Goal: Task Accomplishment & Management: Manage account settings

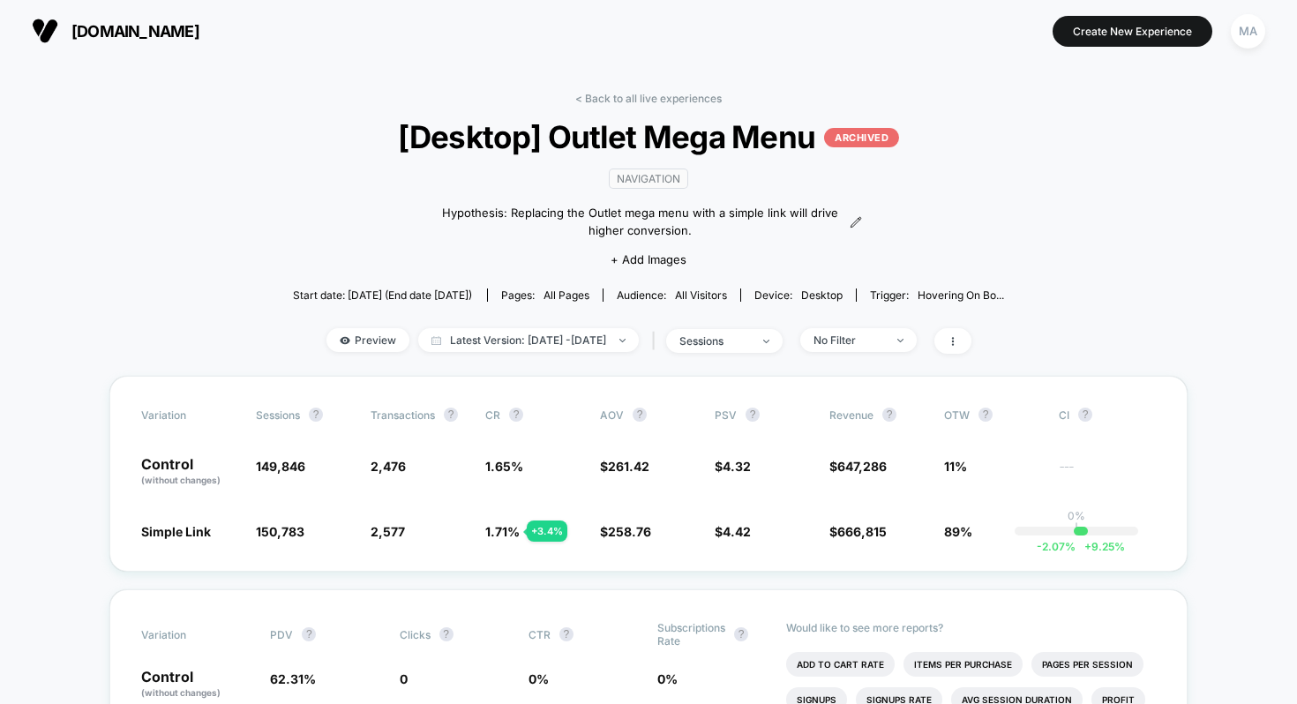
click at [611, 100] on link "< Back to all live experiences" at bounding box center [648, 98] width 146 height 13
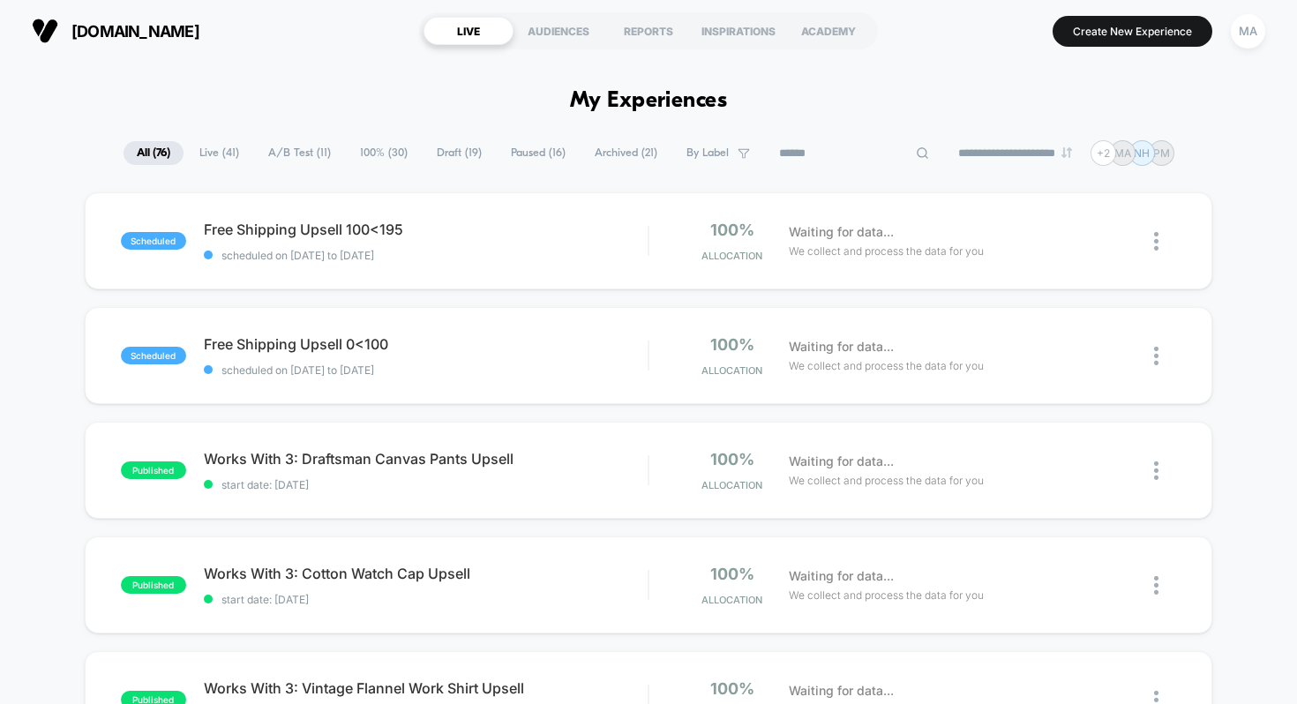
click at [829, 153] on input at bounding box center [854, 153] width 176 height 21
type input "****"
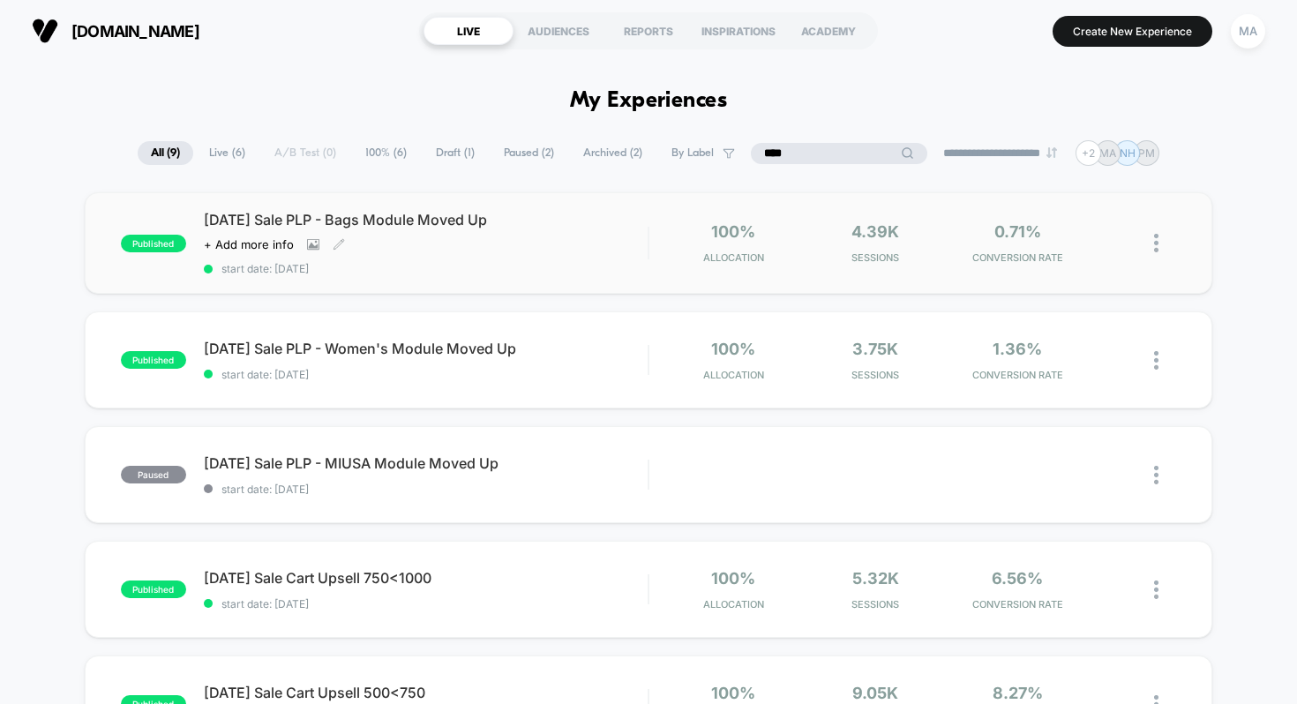
click at [466, 222] on span "[DATE] Sale PLP - Bags Module Moved Up" at bounding box center [426, 220] width 445 height 18
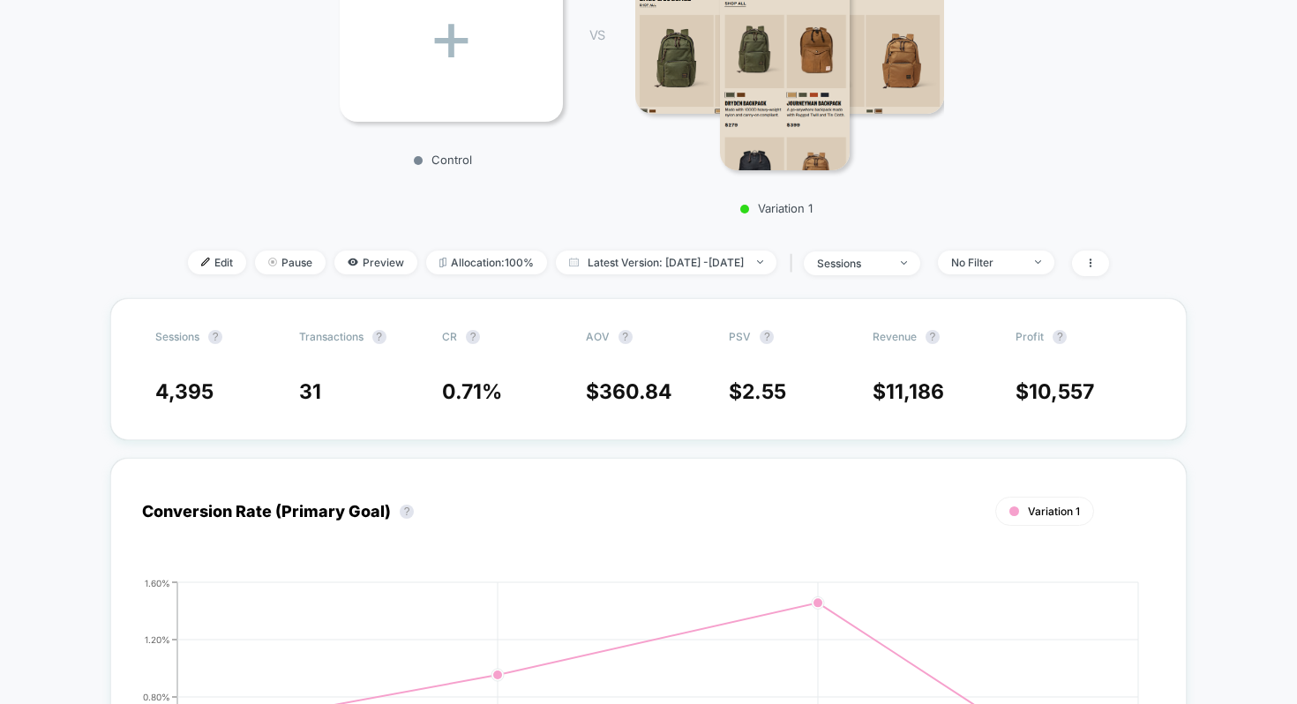
scroll to position [357, 0]
click at [270, 264] on span "Pause" at bounding box center [290, 262] width 71 height 24
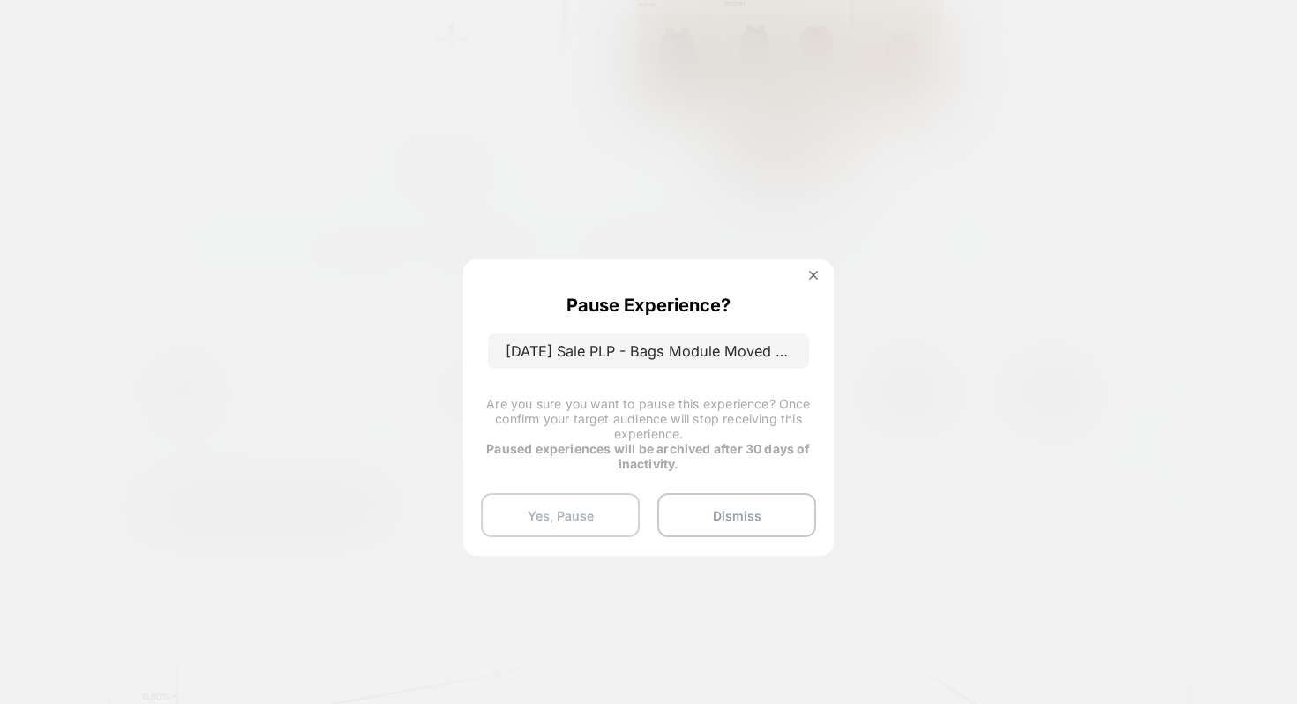
click at [594, 510] on button "Yes, Pause" at bounding box center [560, 515] width 159 height 44
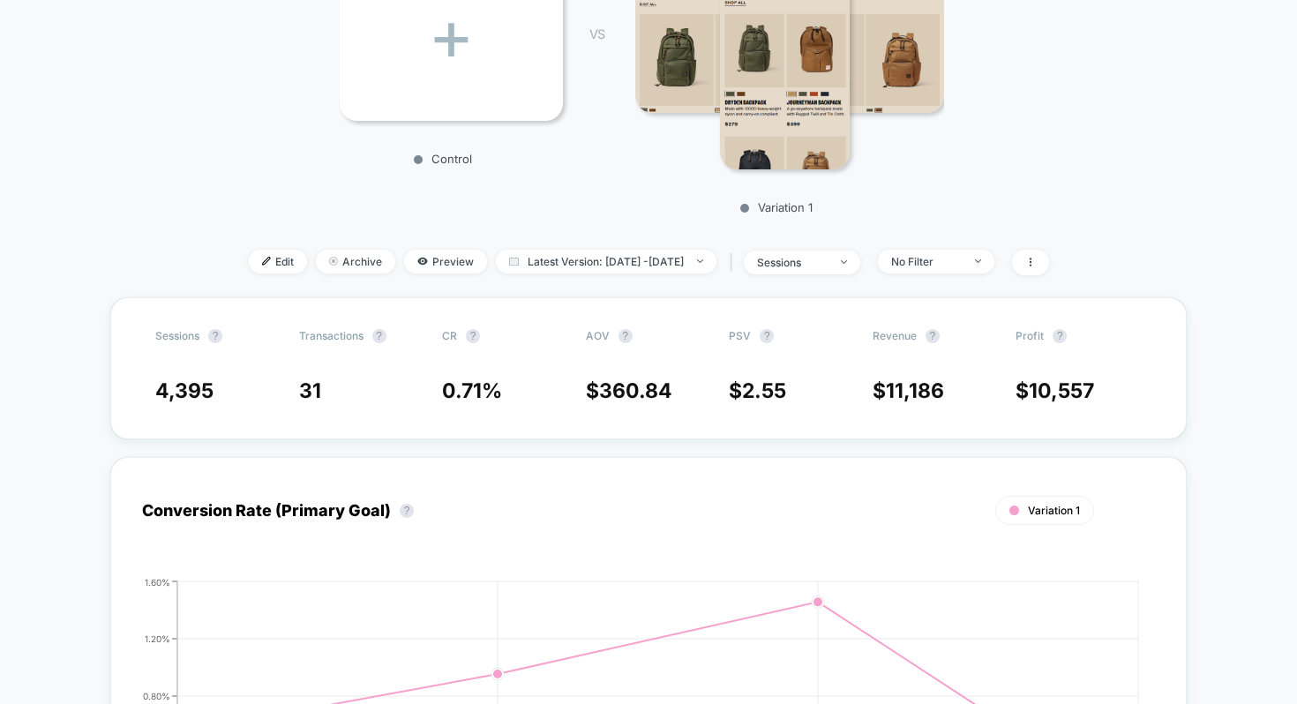
scroll to position [0, 0]
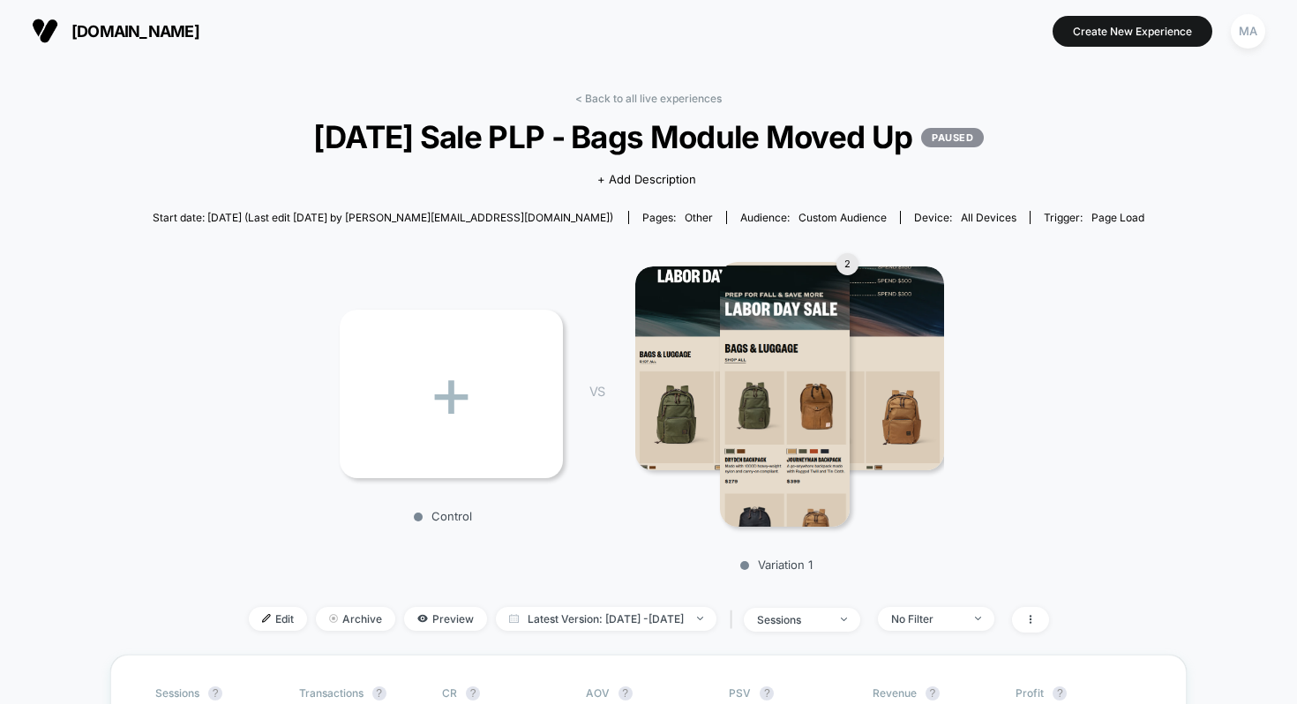
click at [614, 94] on link "< Back to all live experiences" at bounding box center [648, 98] width 146 height 13
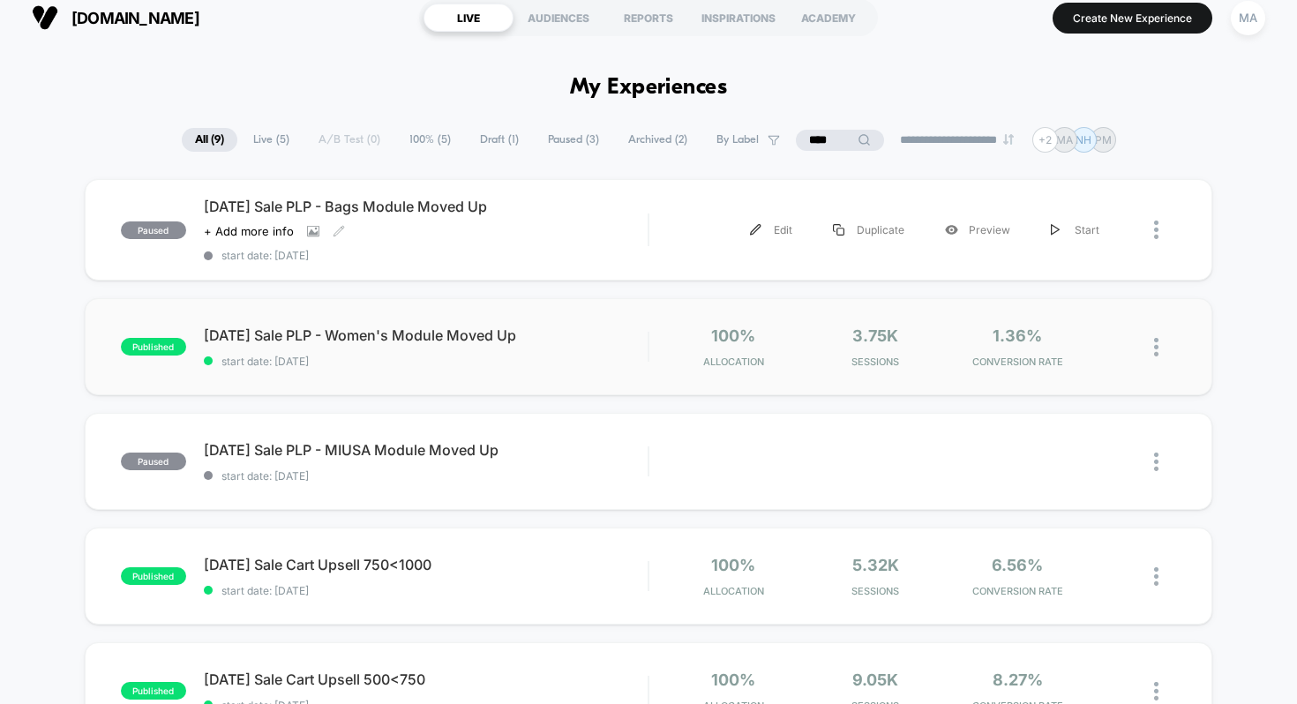
scroll to position [12, 0]
click at [414, 336] on span "[DATE] Sale PLP - Women's Module Moved Up Click to edit experience details" at bounding box center [426, 336] width 445 height 18
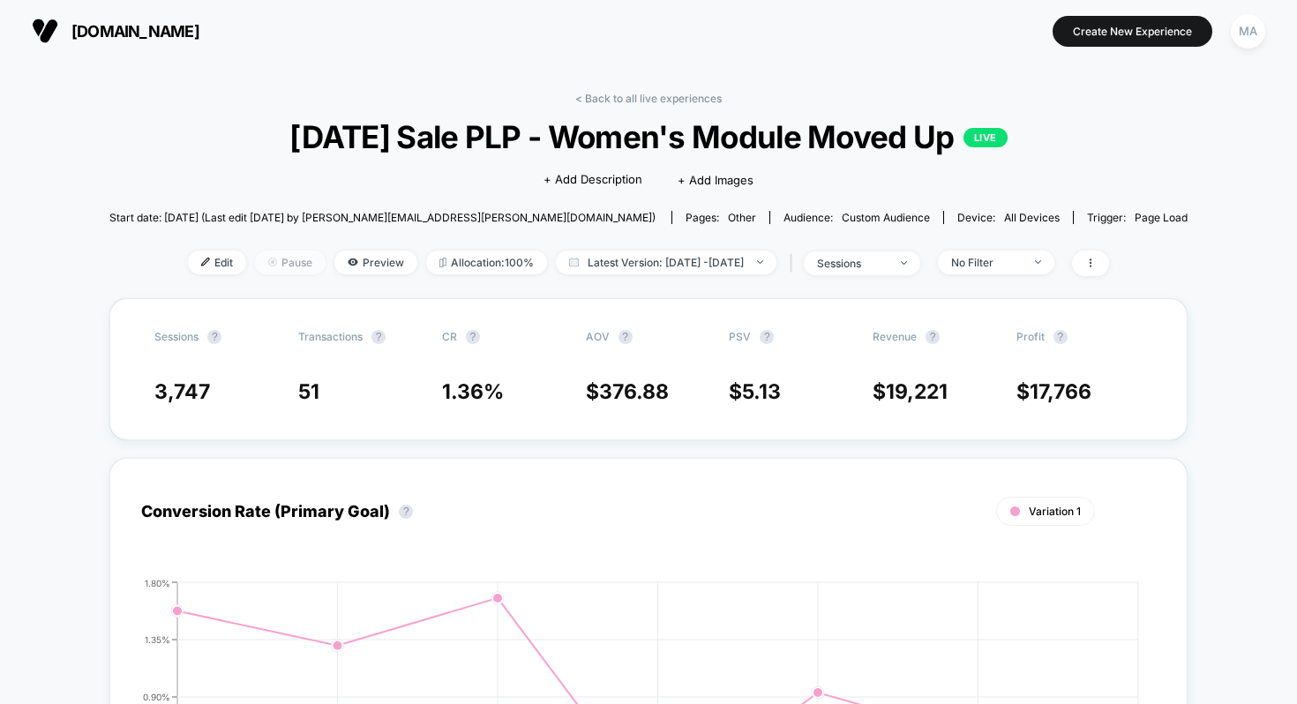
click at [255, 264] on span "Pause" at bounding box center [290, 263] width 71 height 24
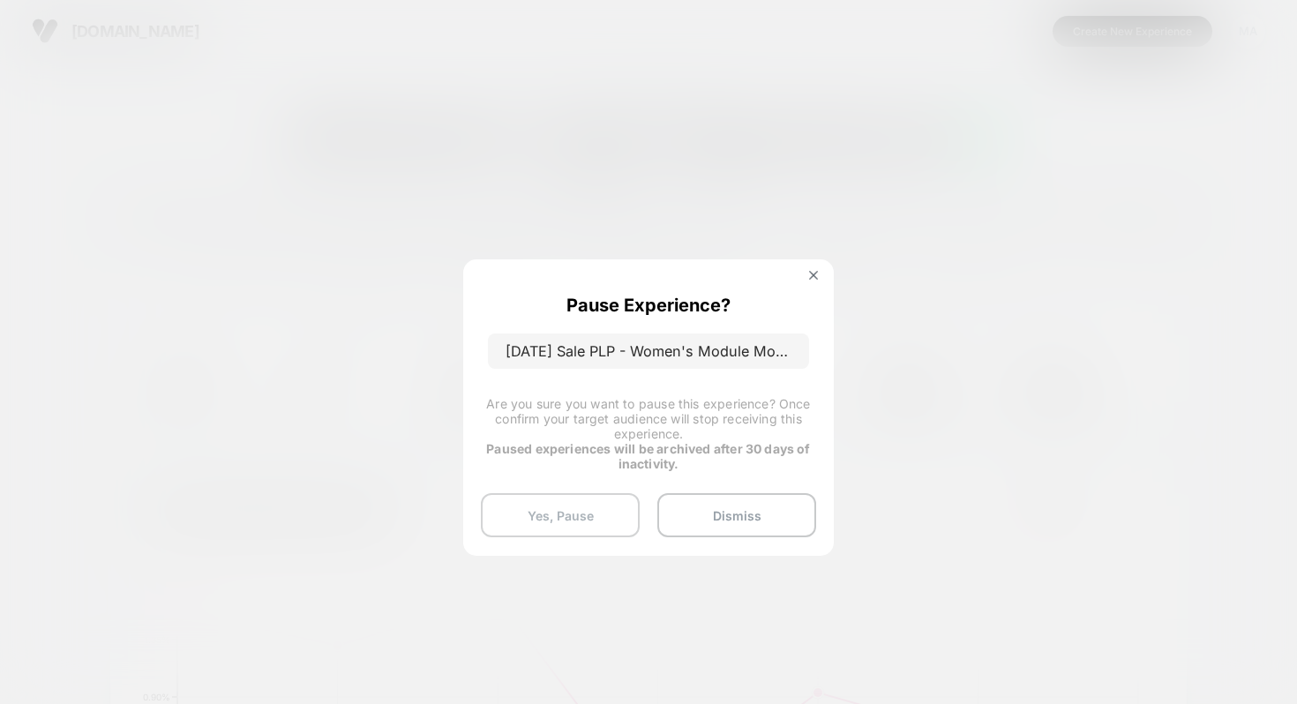
click at [594, 506] on button "Yes, Pause" at bounding box center [560, 515] width 159 height 44
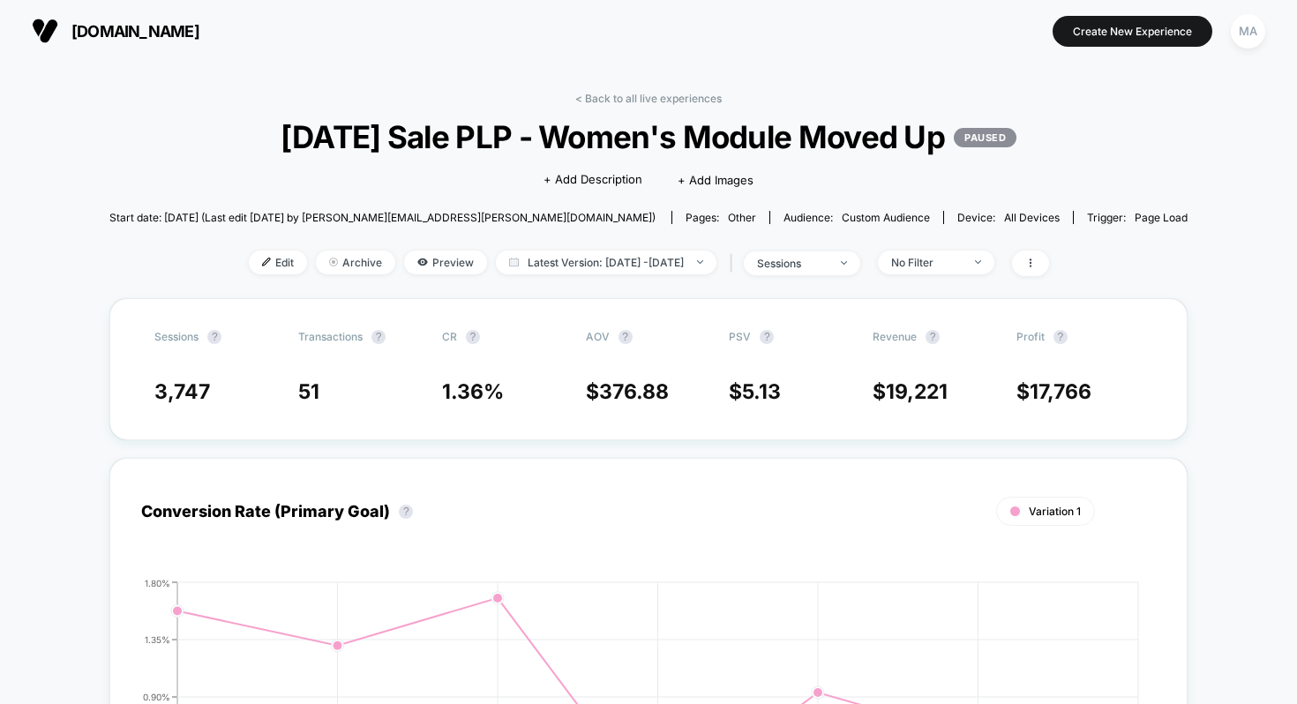
click at [615, 111] on div "< Back to all live experiences [DATE] Sale PLP - Women's Module Moved Up PAUSED…" at bounding box center [648, 195] width 1078 height 206
click at [618, 92] on link "< Back to all live experiences" at bounding box center [648, 98] width 146 height 13
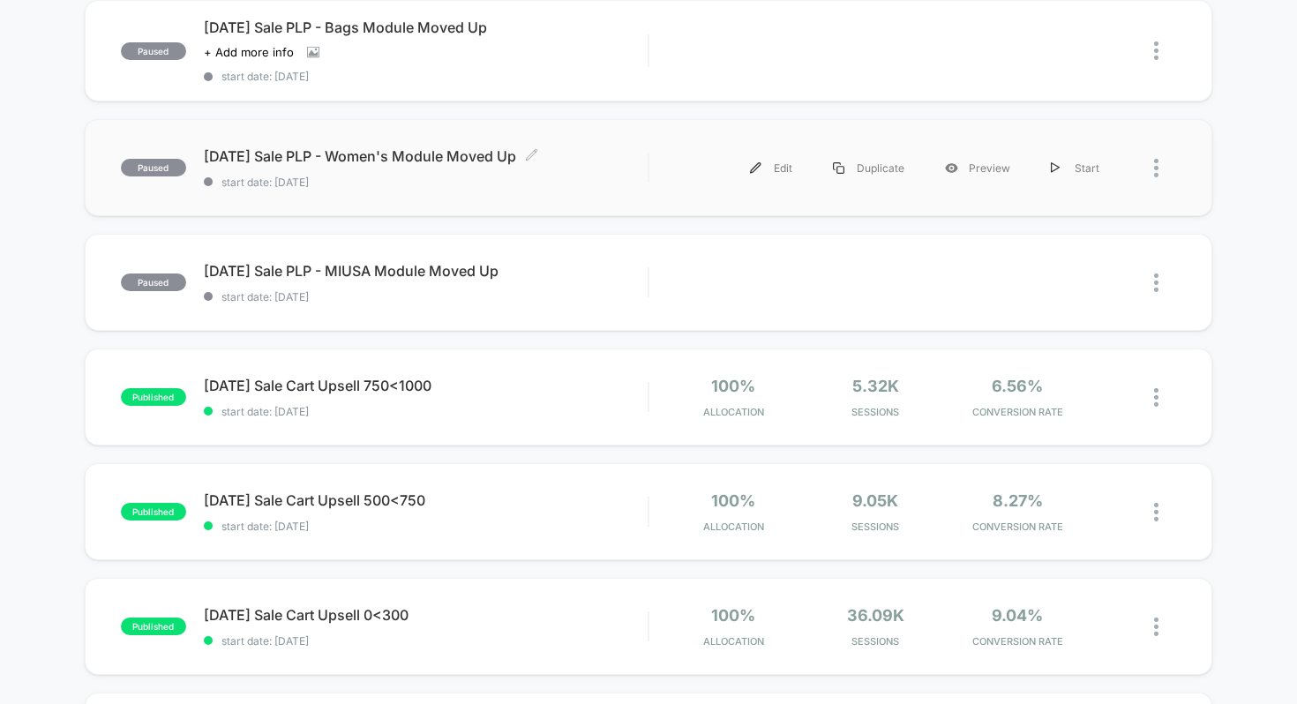
scroll to position [206, 0]
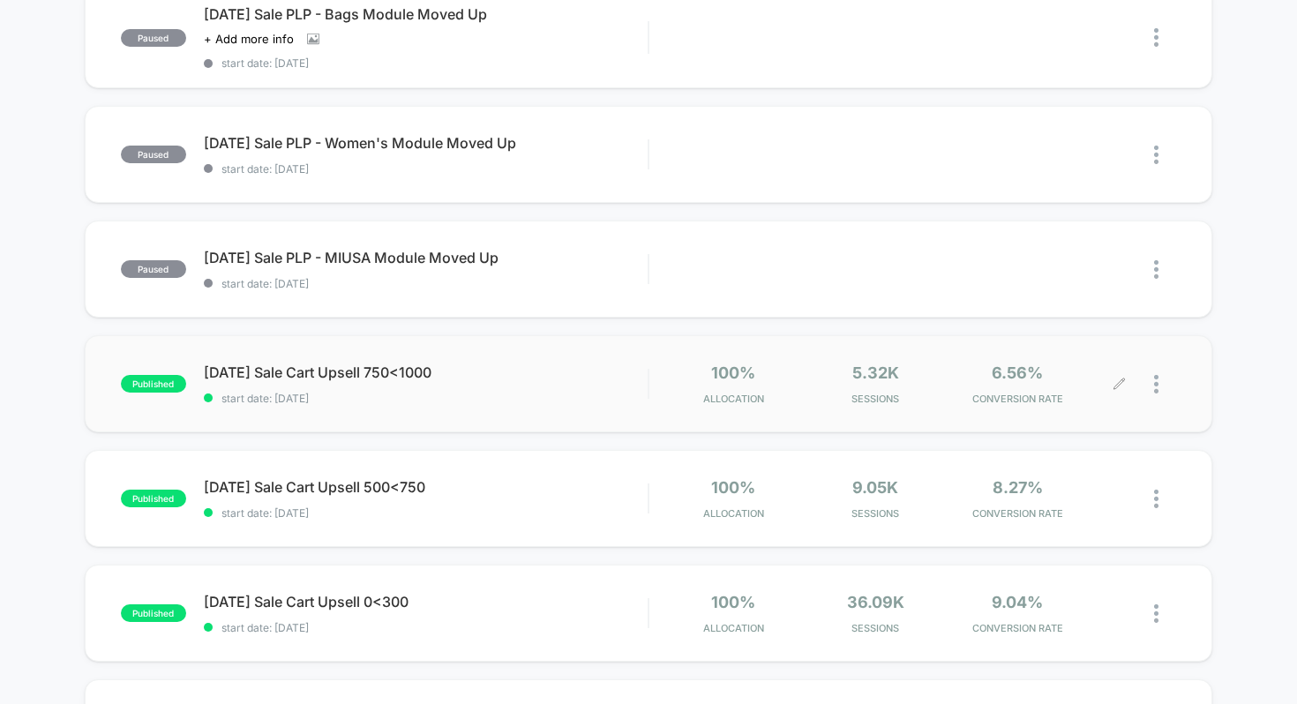
click at [1153, 383] on div at bounding box center [1148, 384] width 56 height 41
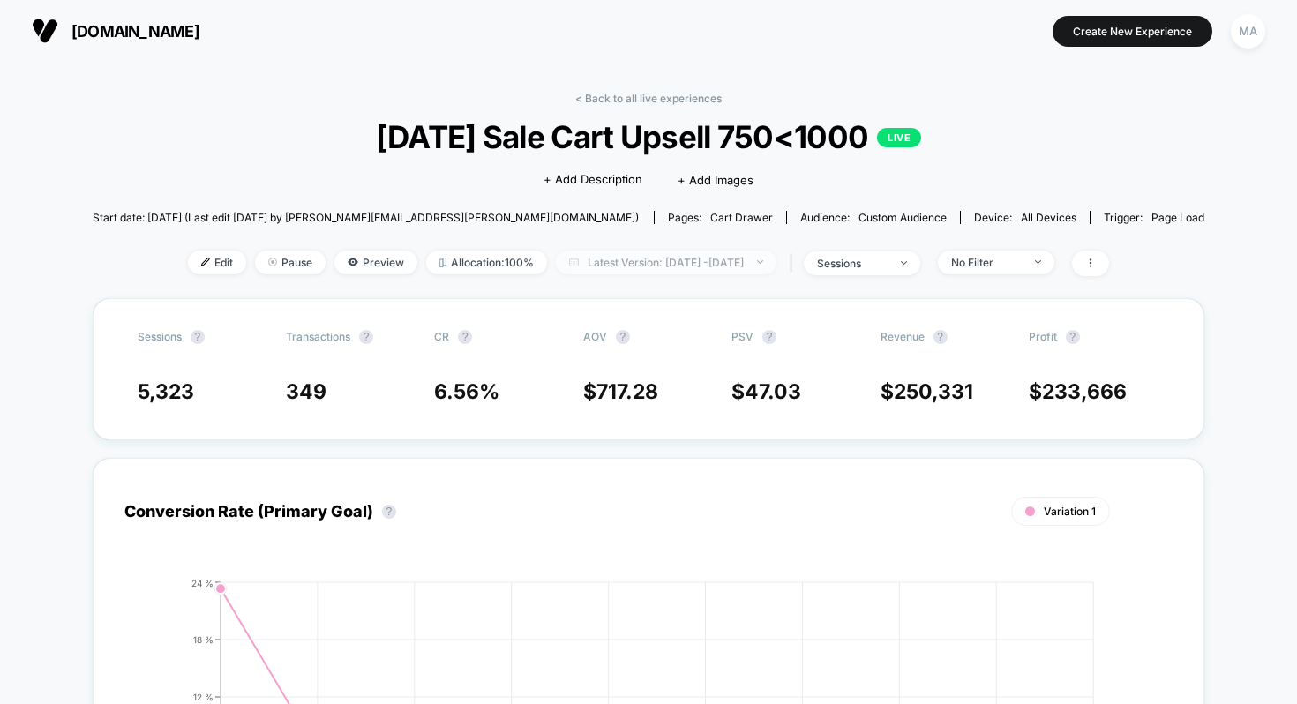
click at [711, 262] on span "Latest Version: [DATE] - [DATE]" at bounding box center [666, 263] width 221 height 24
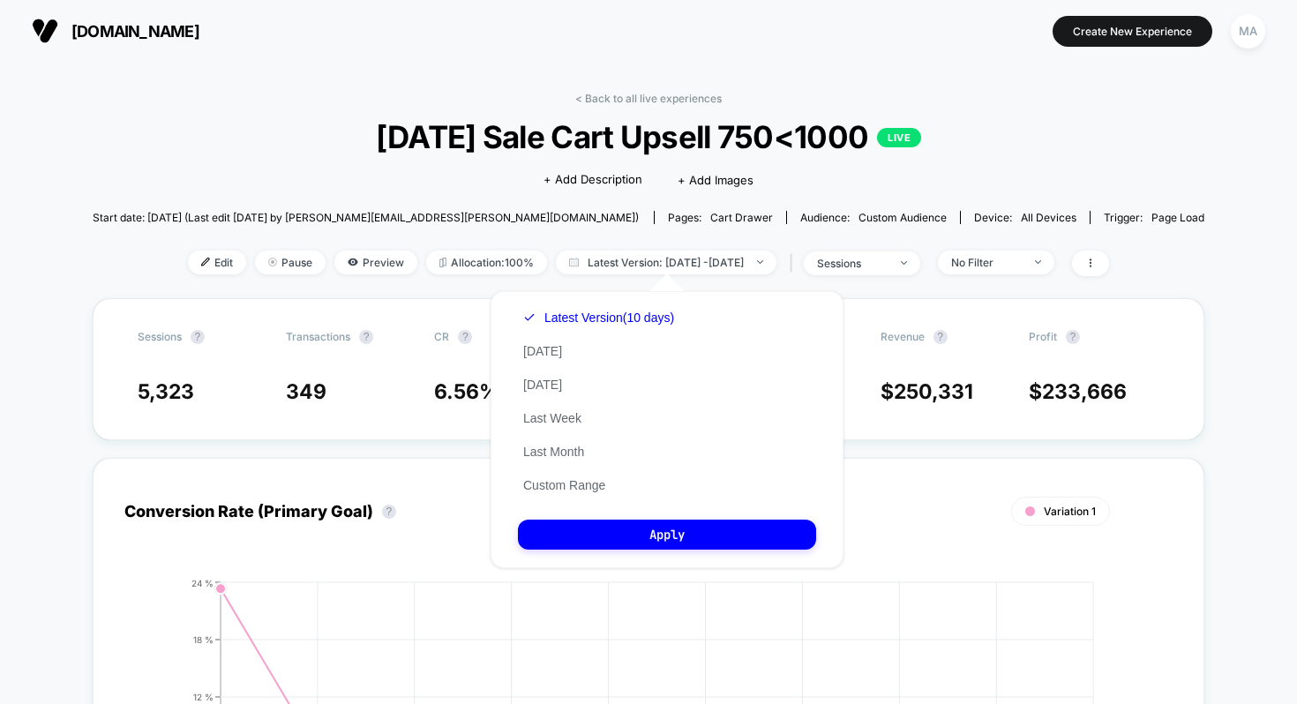
click at [927, 158] on div "Click to edit experience details + Add Description + Add Images" at bounding box center [648, 178] width 667 height 47
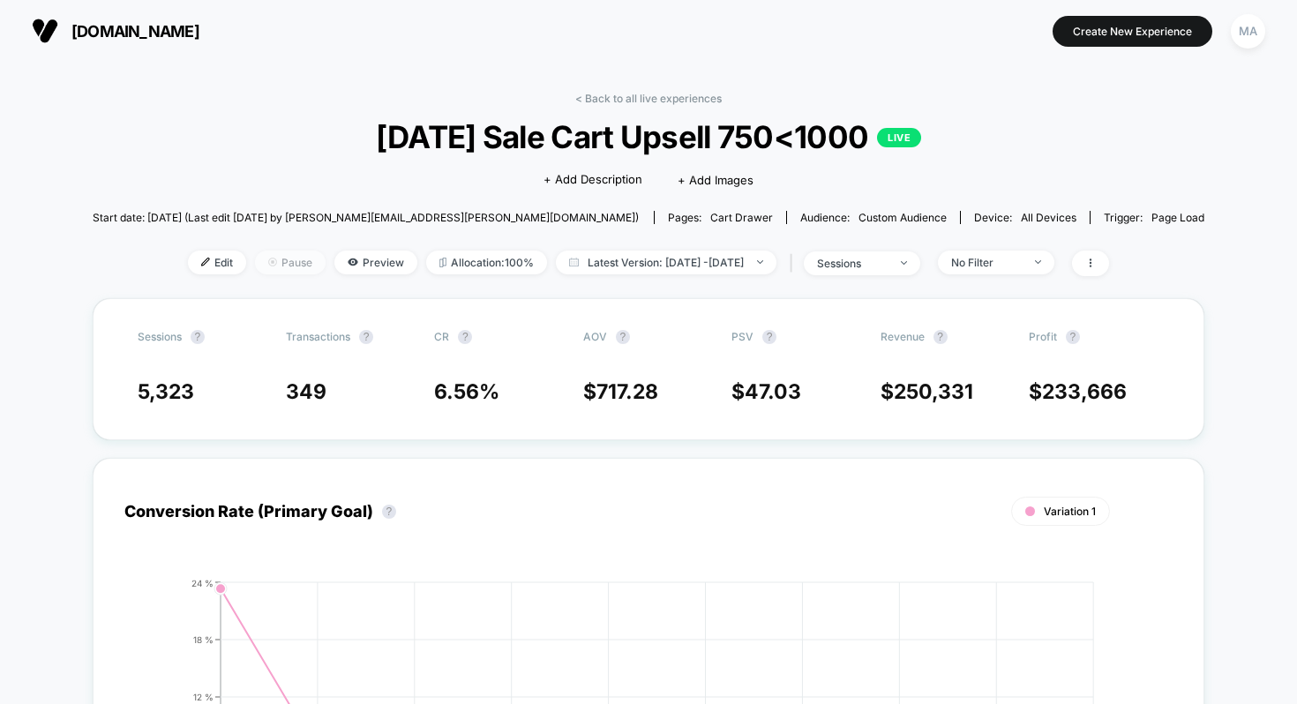
click at [259, 259] on span "Pause" at bounding box center [290, 263] width 71 height 24
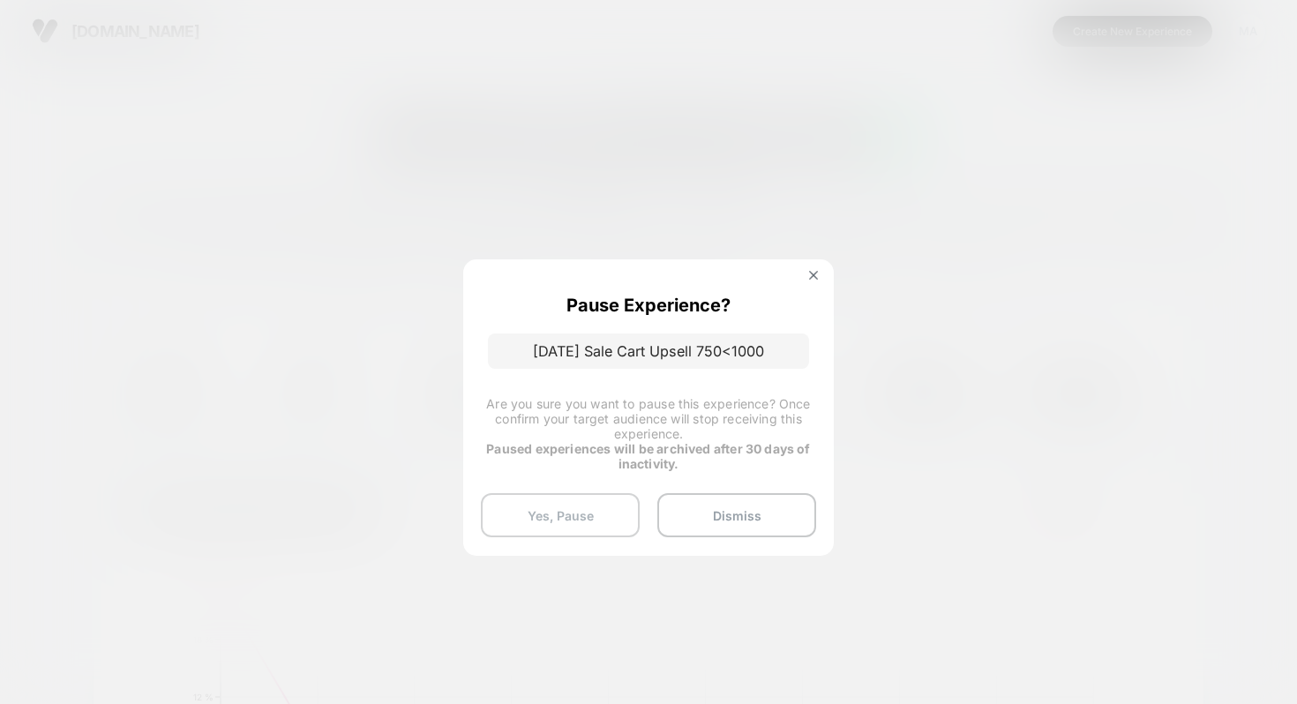
click at [604, 521] on button "Yes, Pause" at bounding box center [560, 515] width 159 height 44
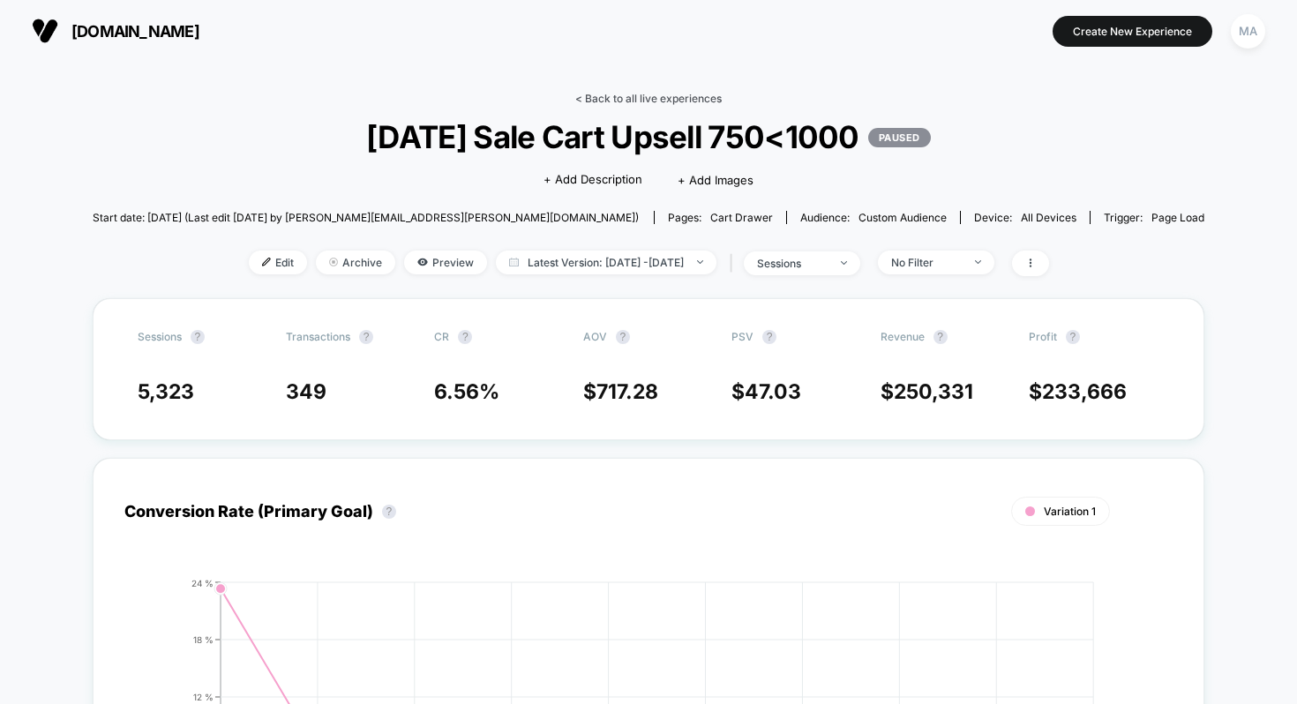
click at [636, 99] on link "< Back to all live experiences" at bounding box center [648, 98] width 146 height 13
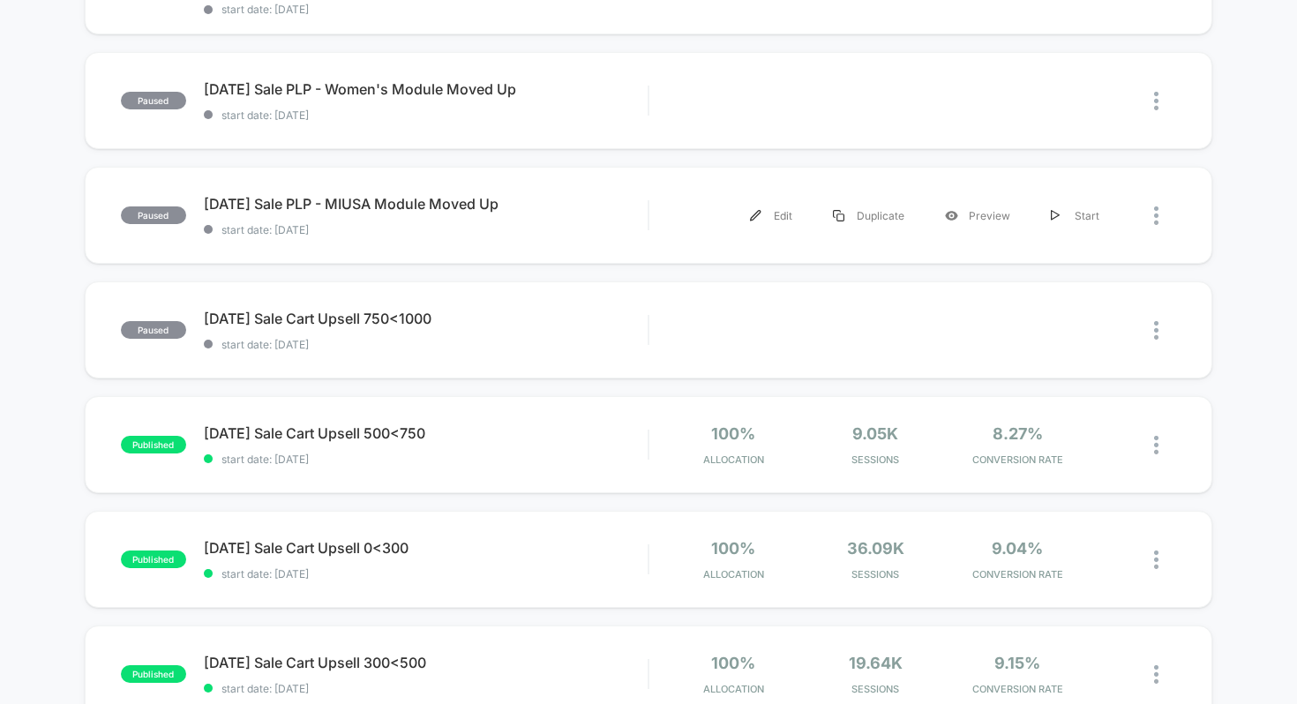
scroll to position [266, 0]
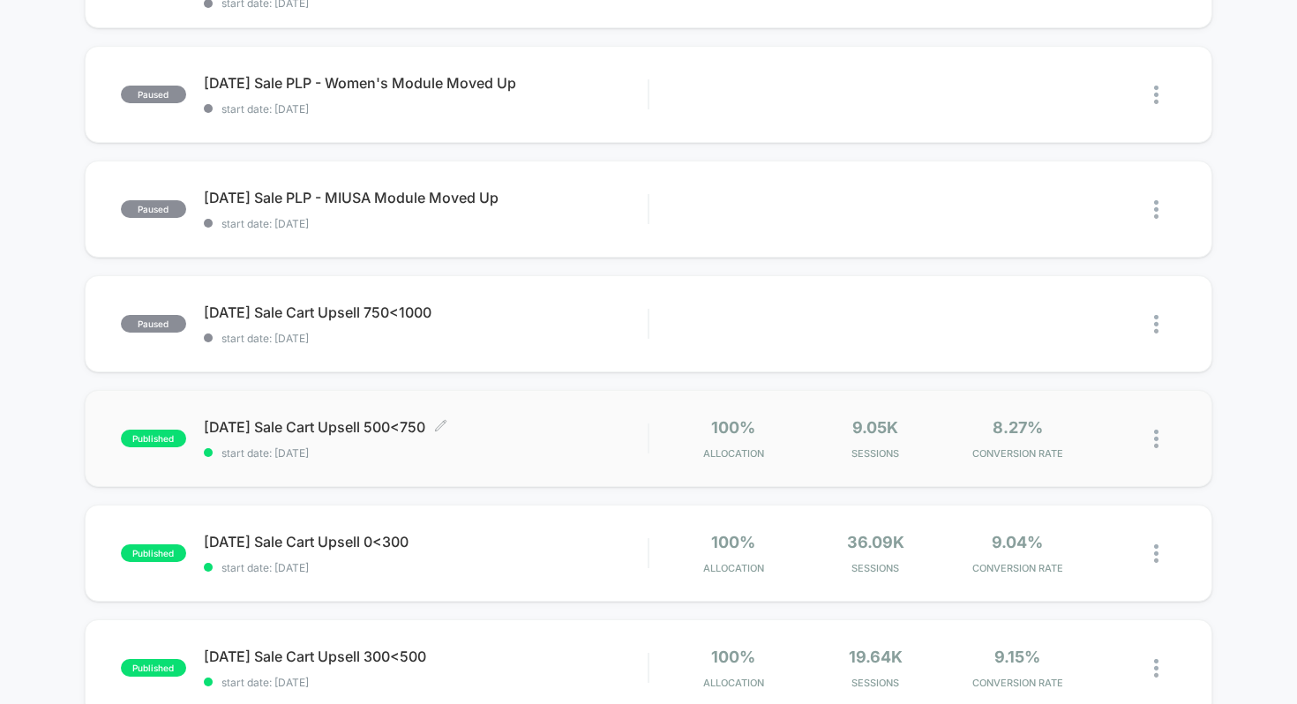
click at [431, 431] on span "[DATE] Sale Cart Upsell 500<750 Click to edit experience details" at bounding box center [426, 427] width 445 height 18
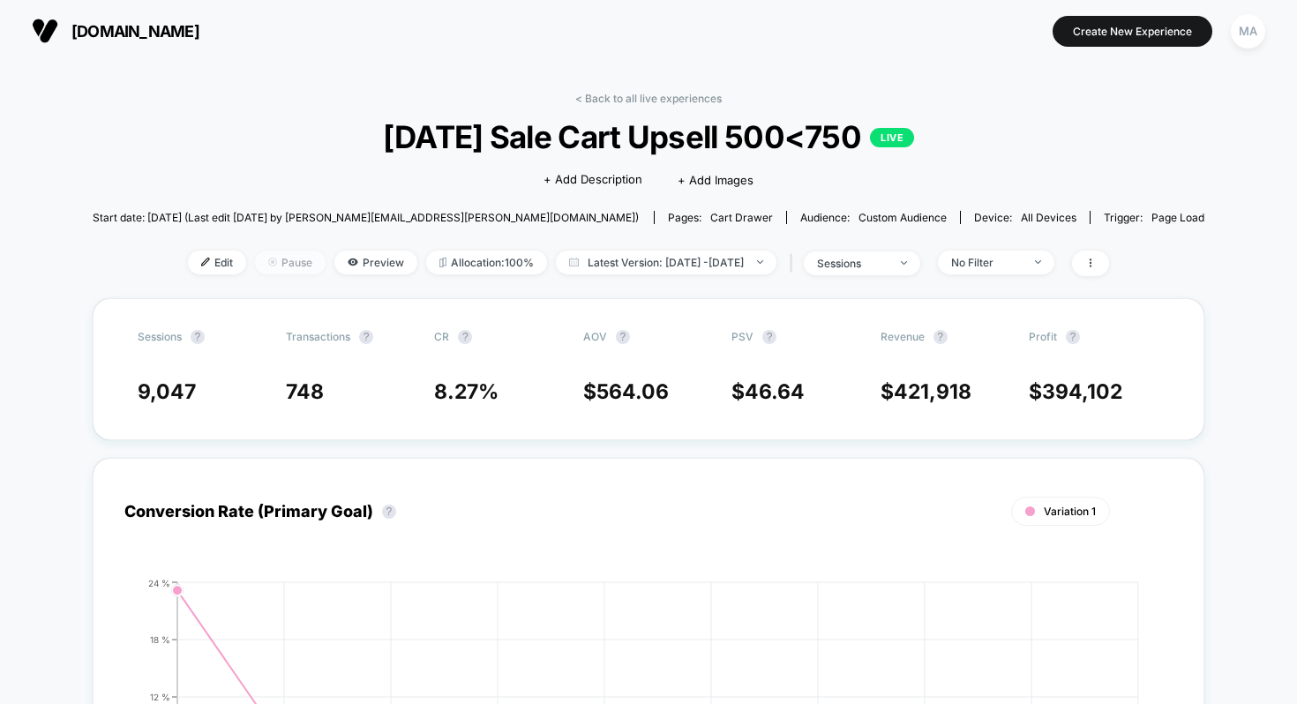
click at [273, 266] on span "Pause" at bounding box center [290, 263] width 71 height 24
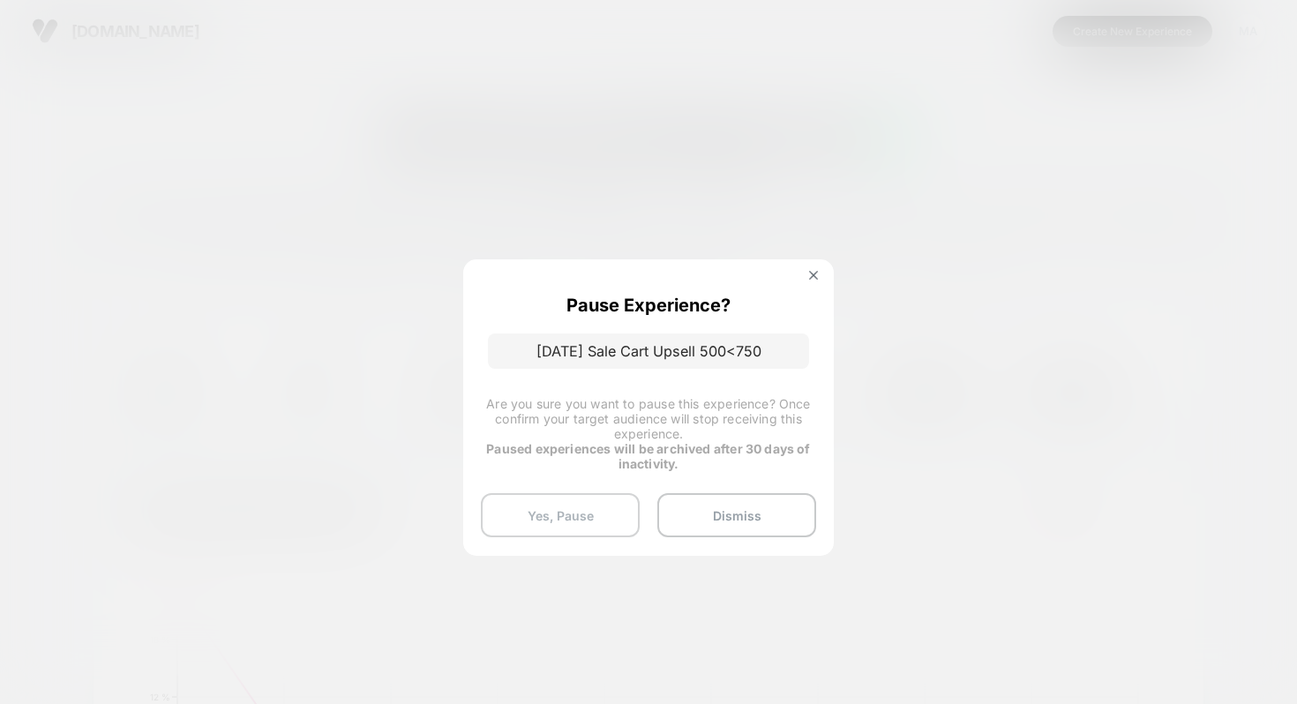
click at [575, 510] on button "Yes, Pause" at bounding box center [560, 515] width 159 height 44
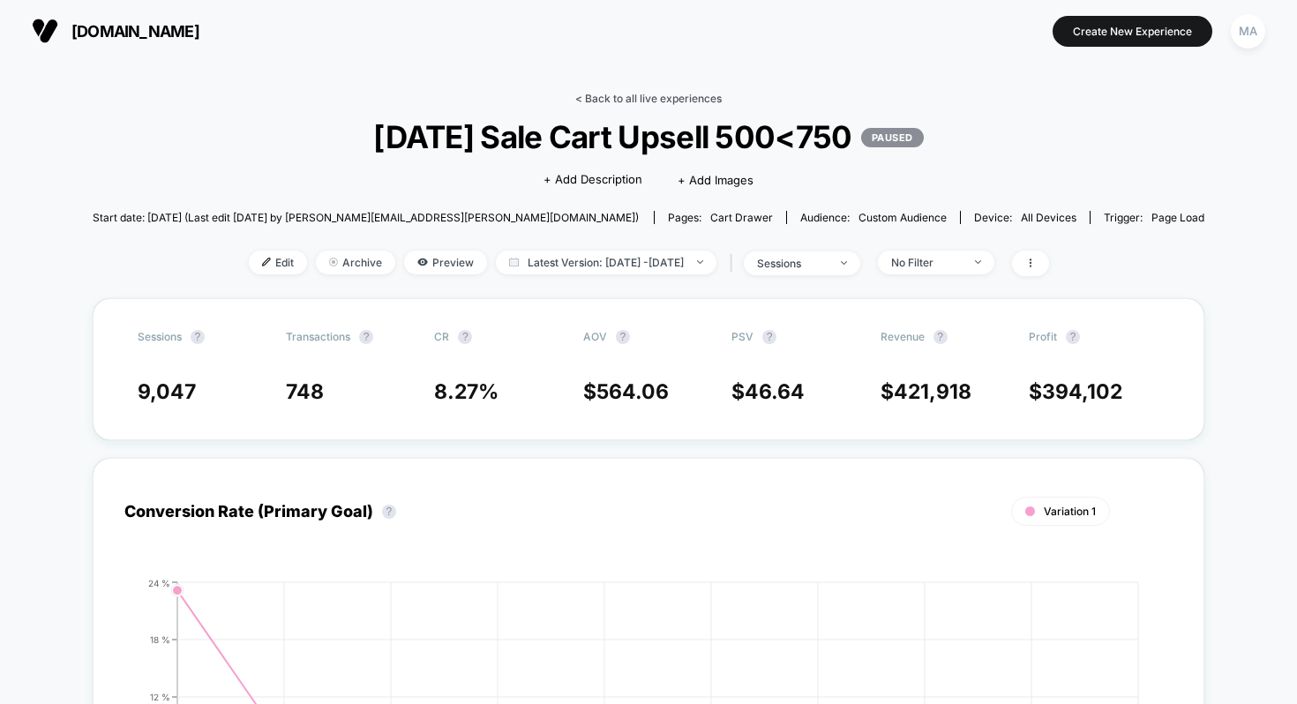
click at [625, 94] on link "< Back to all live experiences" at bounding box center [648, 98] width 146 height 13
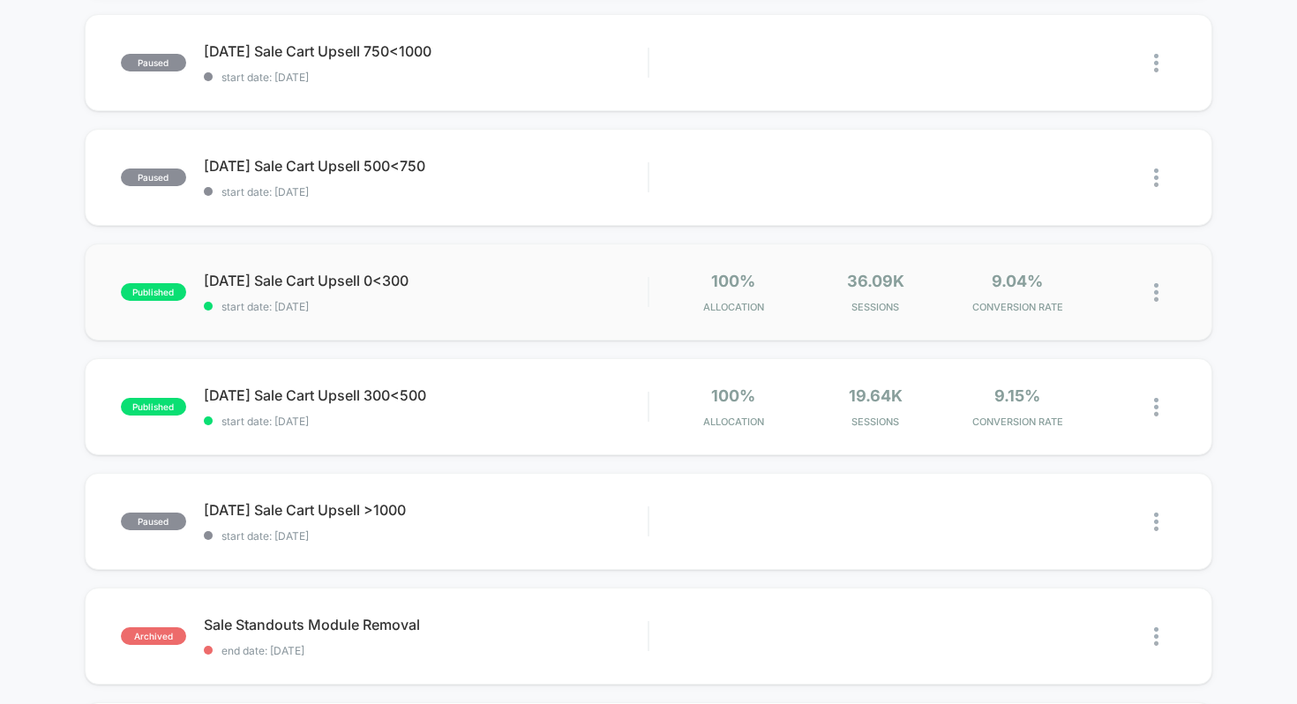
scroll to position [526, 0]
click at [356, 286] on span "[DATE] Sale Cart Upsell 0<300 Click to edit experience details" at bounding box center [426, 282] width 445 height 18
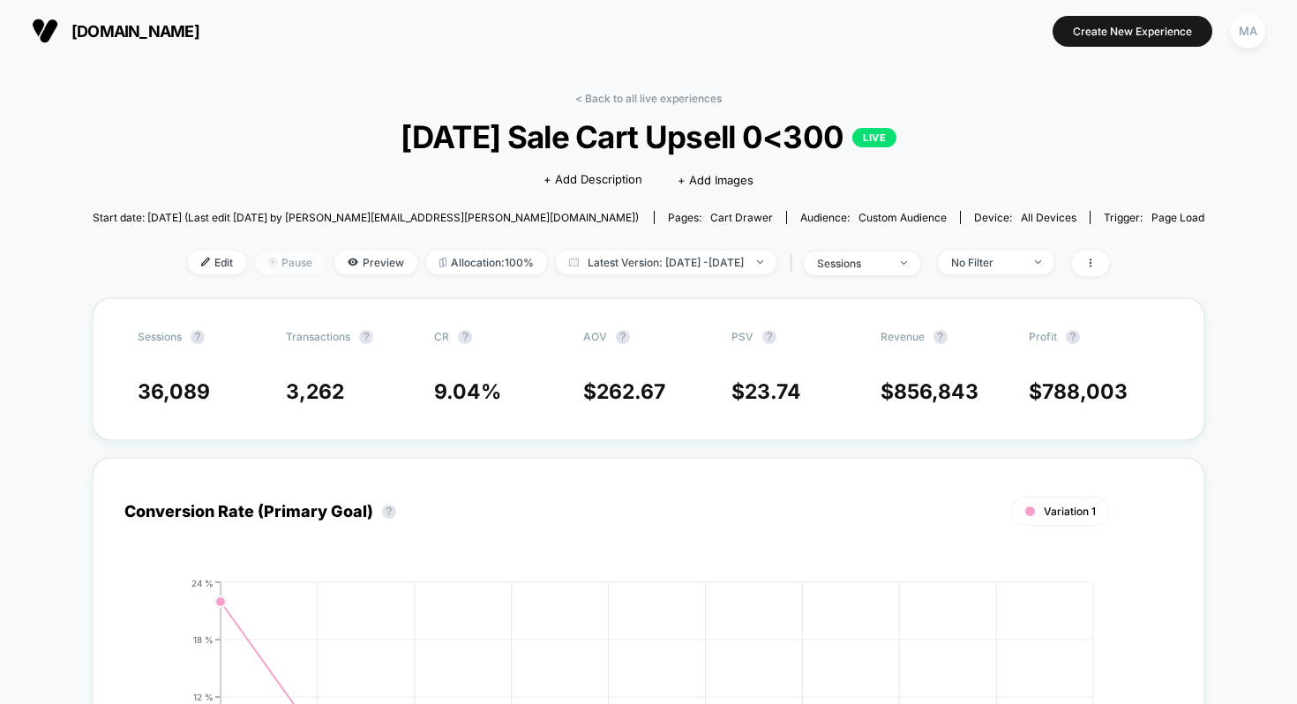
click at [266, 258] on span "Pause" at bounding box center [290, 263] width 71 height 24
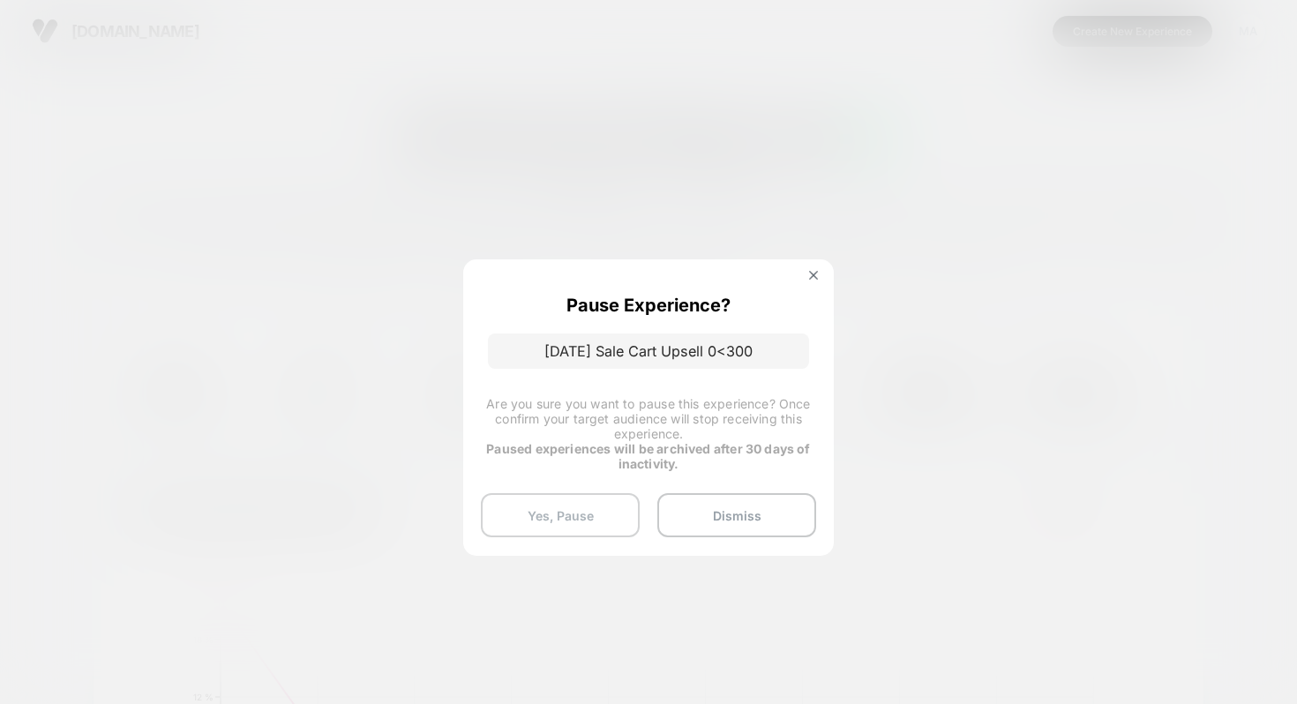
click at [589, 524] on button "Yes, Pause" at bounding box center [560, 515] width 159 height 44
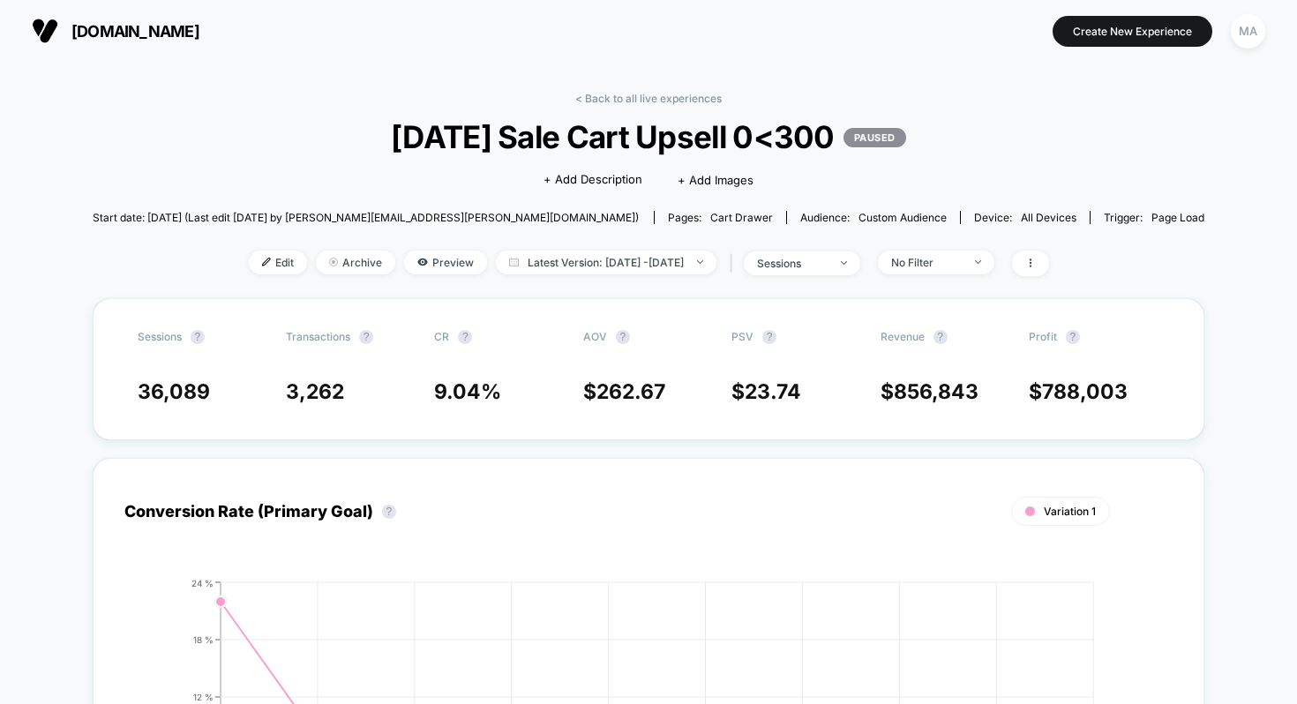
click at [657, 106] on div "< Back to all live experiences [DATE] Sale Cart Upsell 0<300 PAUSED Click to ed…" at bounding box center [649, 195] width 1113 height 206
click at [659, 92] on link "< Back to all live experiences" at bounding box center [648, 98] width 146 height 13
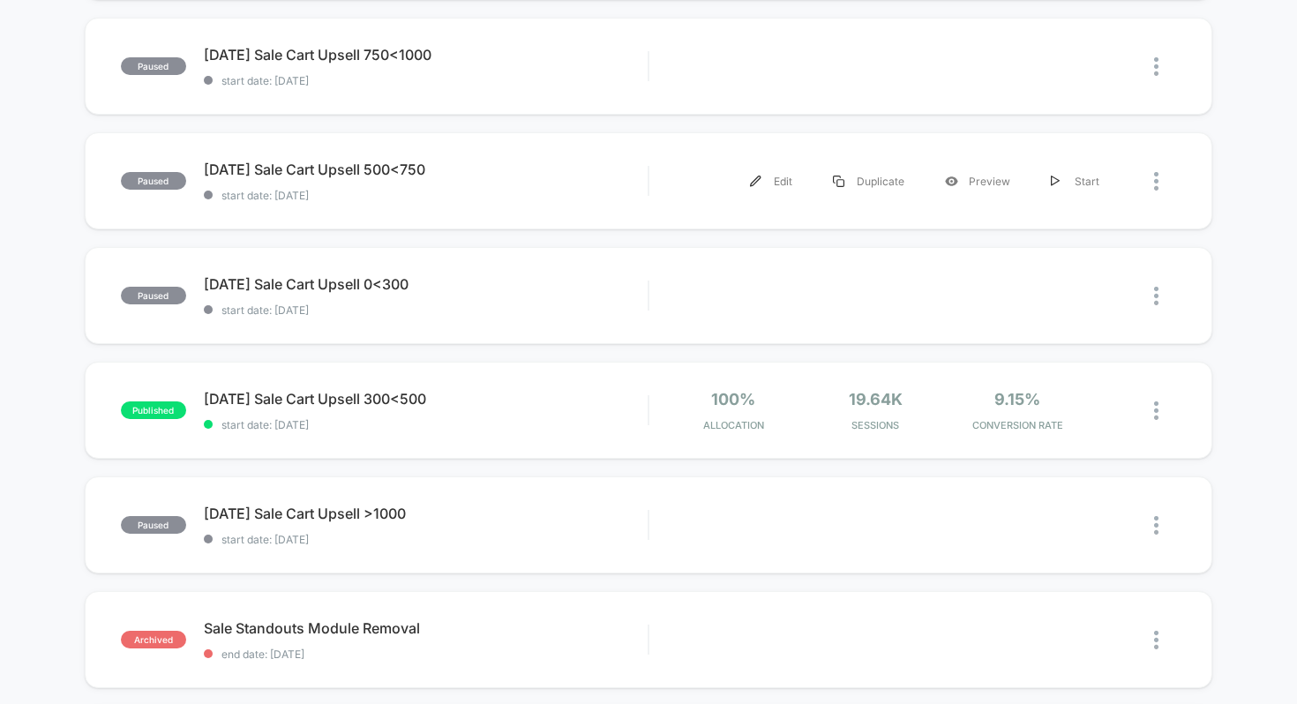
scroll to position [579, 0]
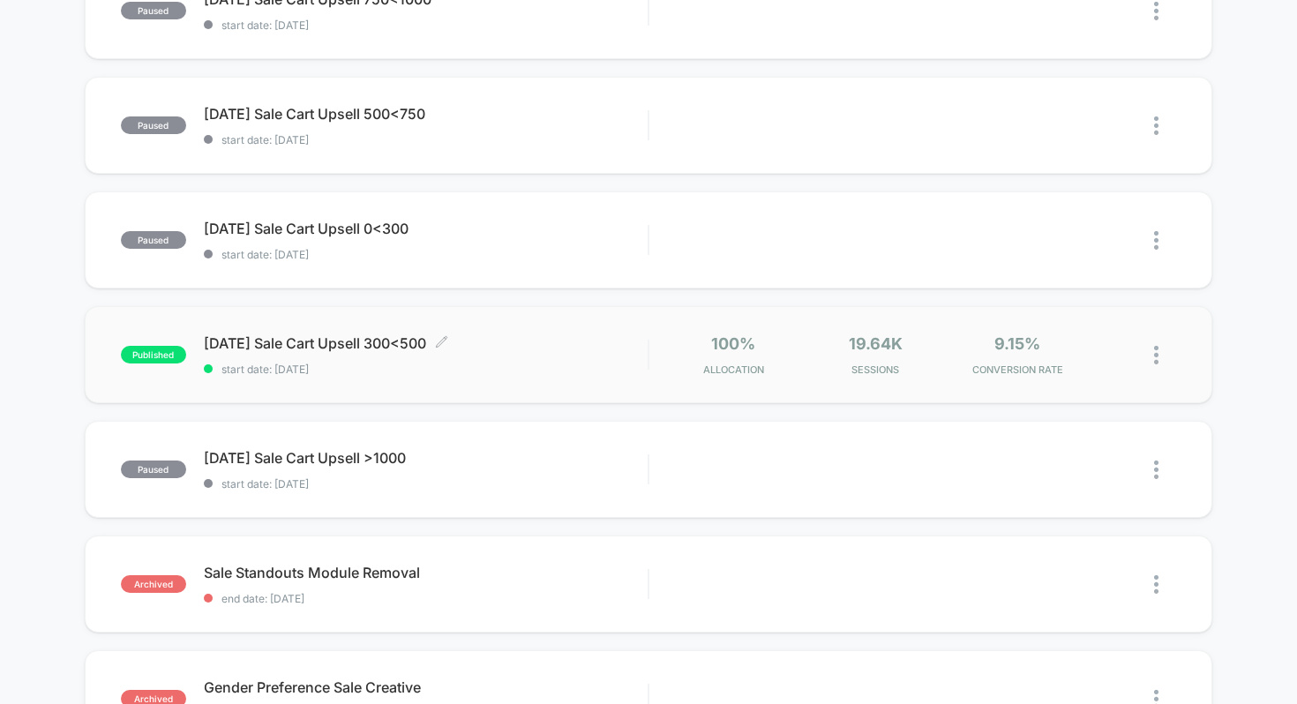
click at [410, 356] on div "[DATE] Sale Cart Upsell 300<500 Click to edit experience details Click to edit …" at bounding box center [426, 354] width 445 height 41
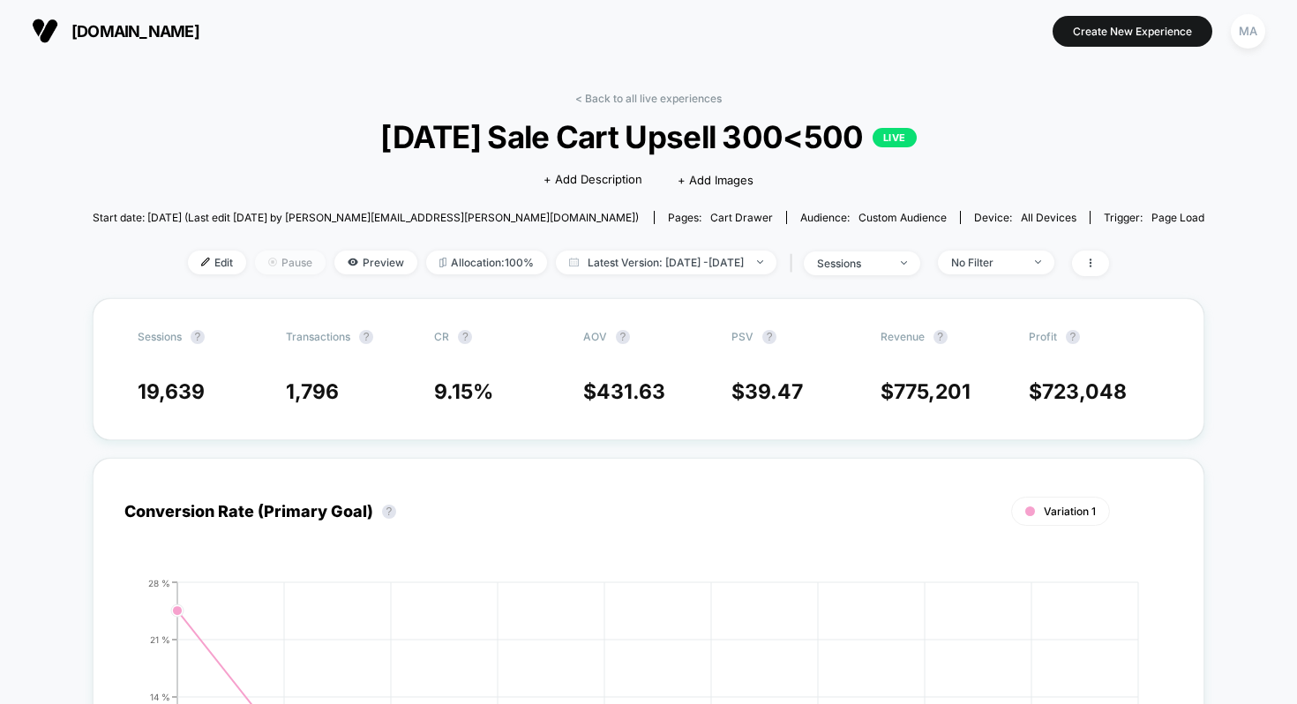
click at [259, 271] on span "Pause" at bounding box center [290, 263] width 71 height 24
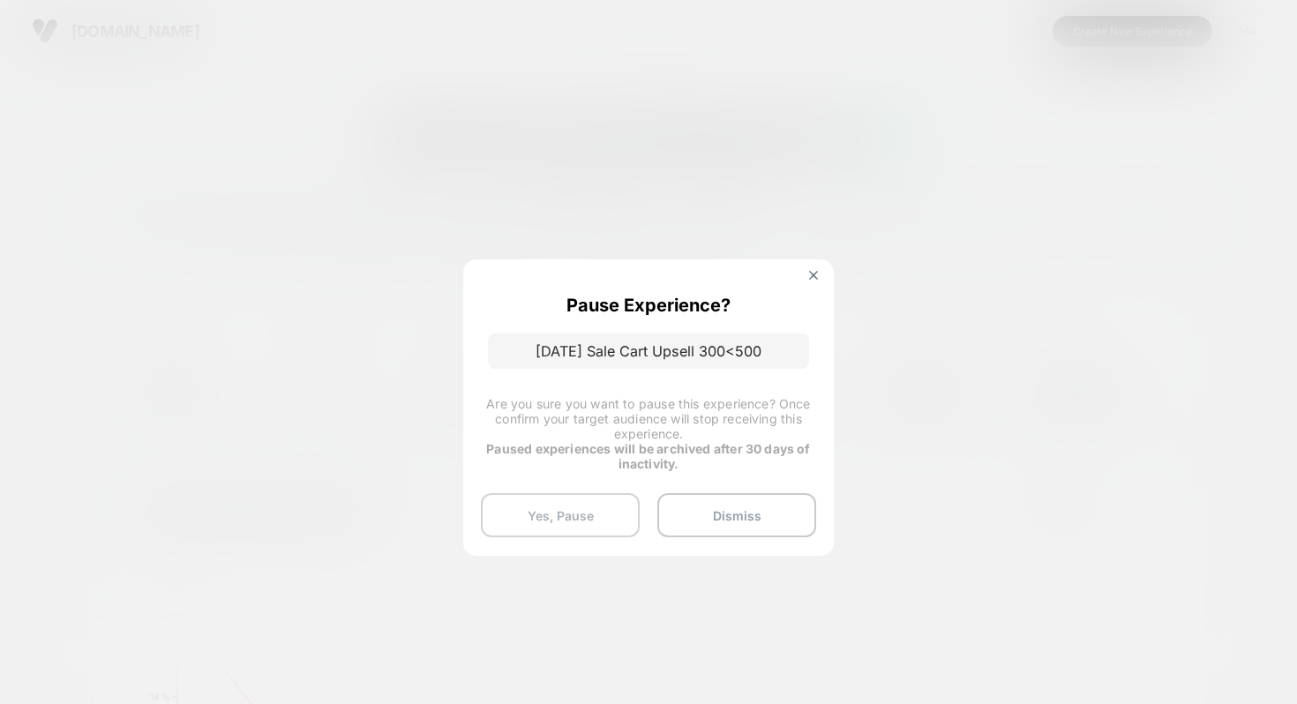
click at [565, 499] on button "Yes, Pause" at bounding box center [560, 515] width 159 height 44
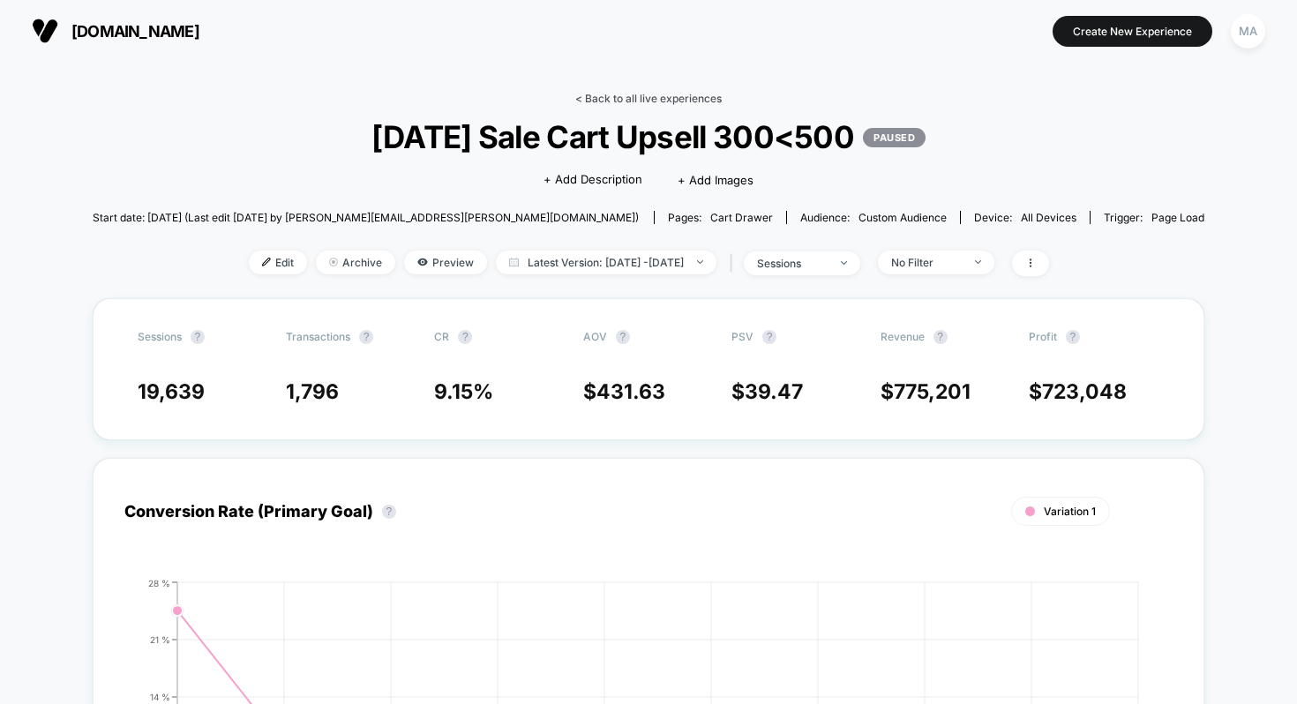
click at [647, 96] on link "< Back to all live experiences" at bounding box center [648, 98] width 146 height 13
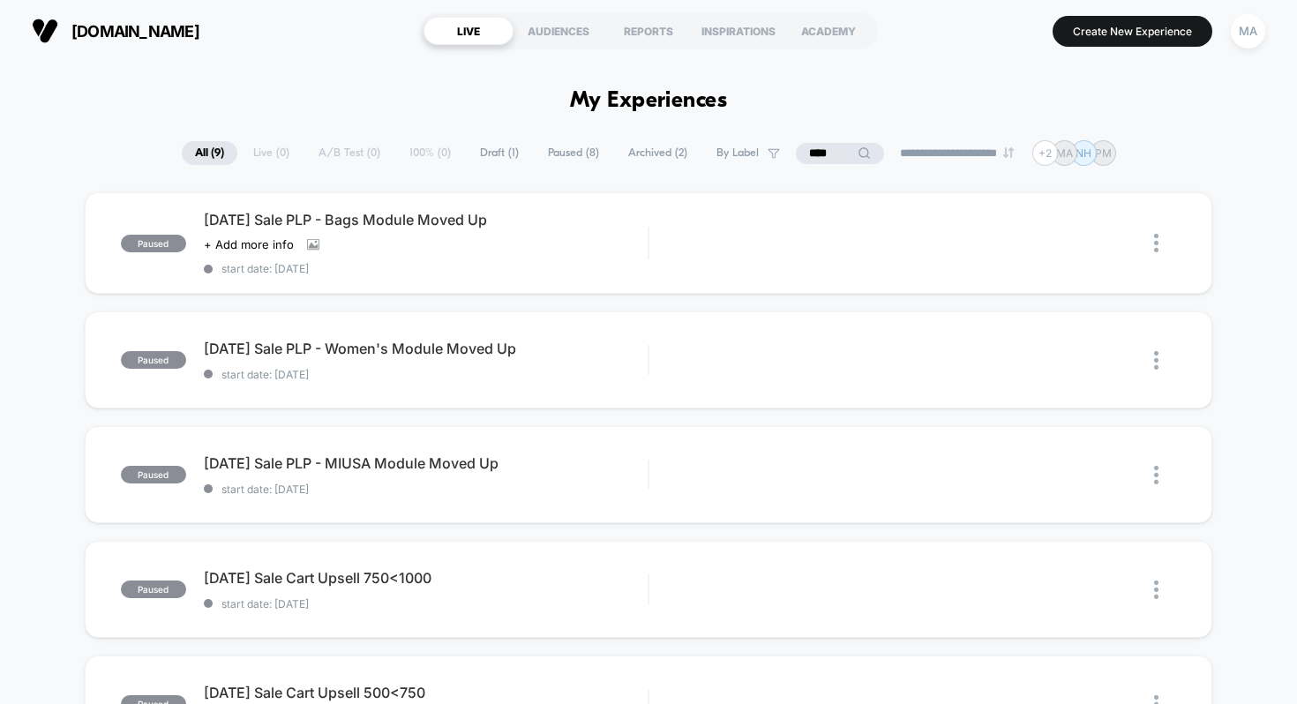
click at [201, 143] on span "All ( 9 )" at bounding box center [210, 153] width 56 height 24
click at [815, 154] on input "****" at bounding box center [840, 153] width 88 height 21
click at [815, 154] on input "****" at bounding box center [840, 153] width 176 height 21
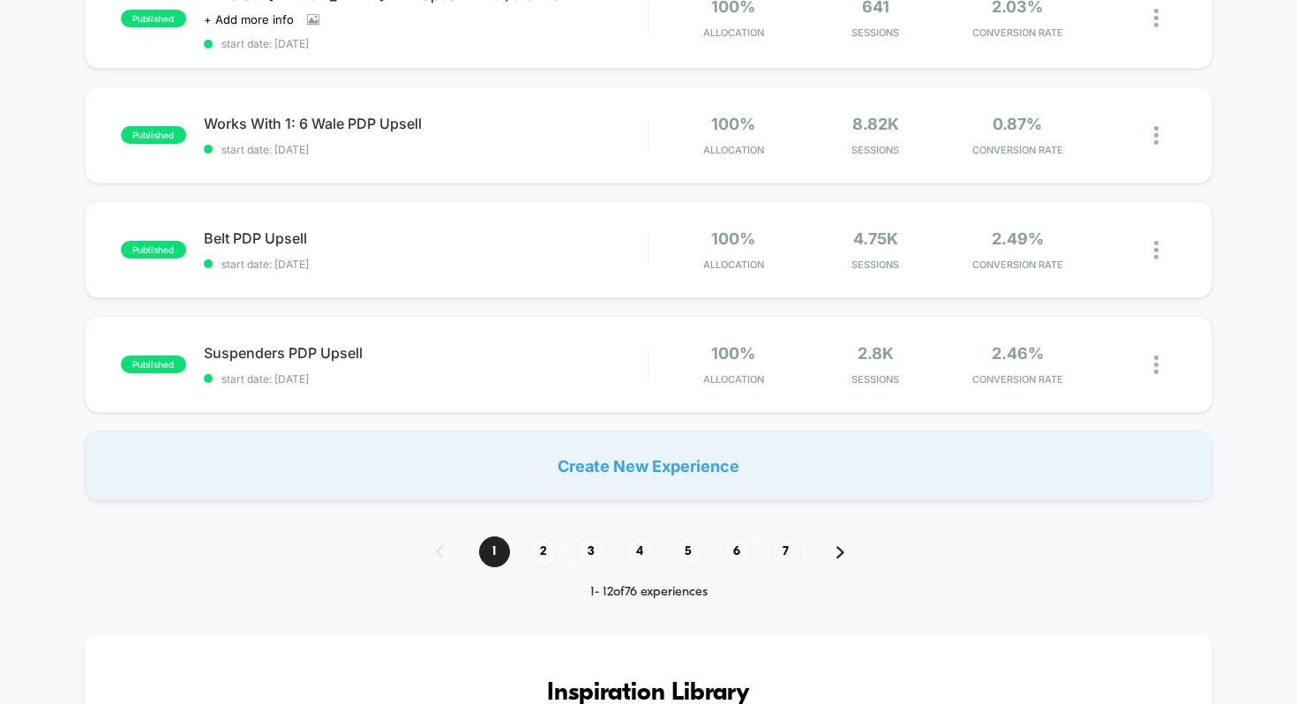
scroll to position [1239, 0]
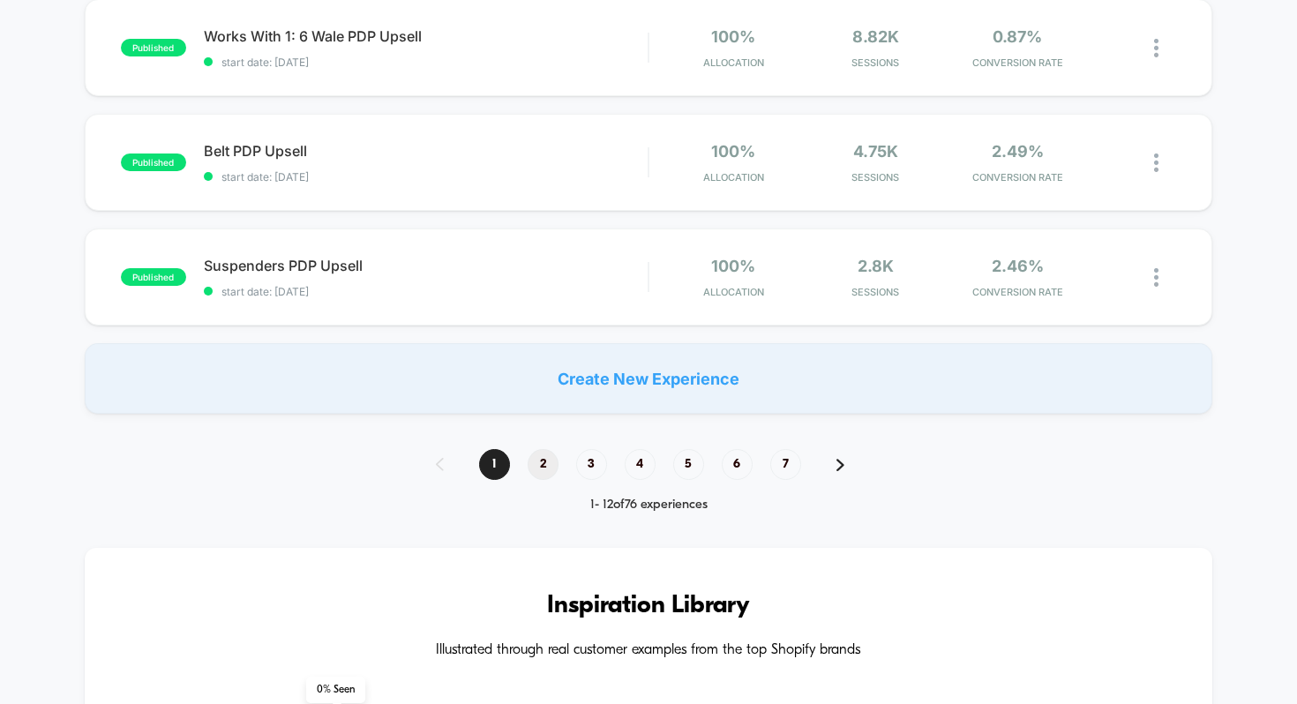
click at [537, 454] on span "2" at bounding box center [543, 464] width 31 height 31
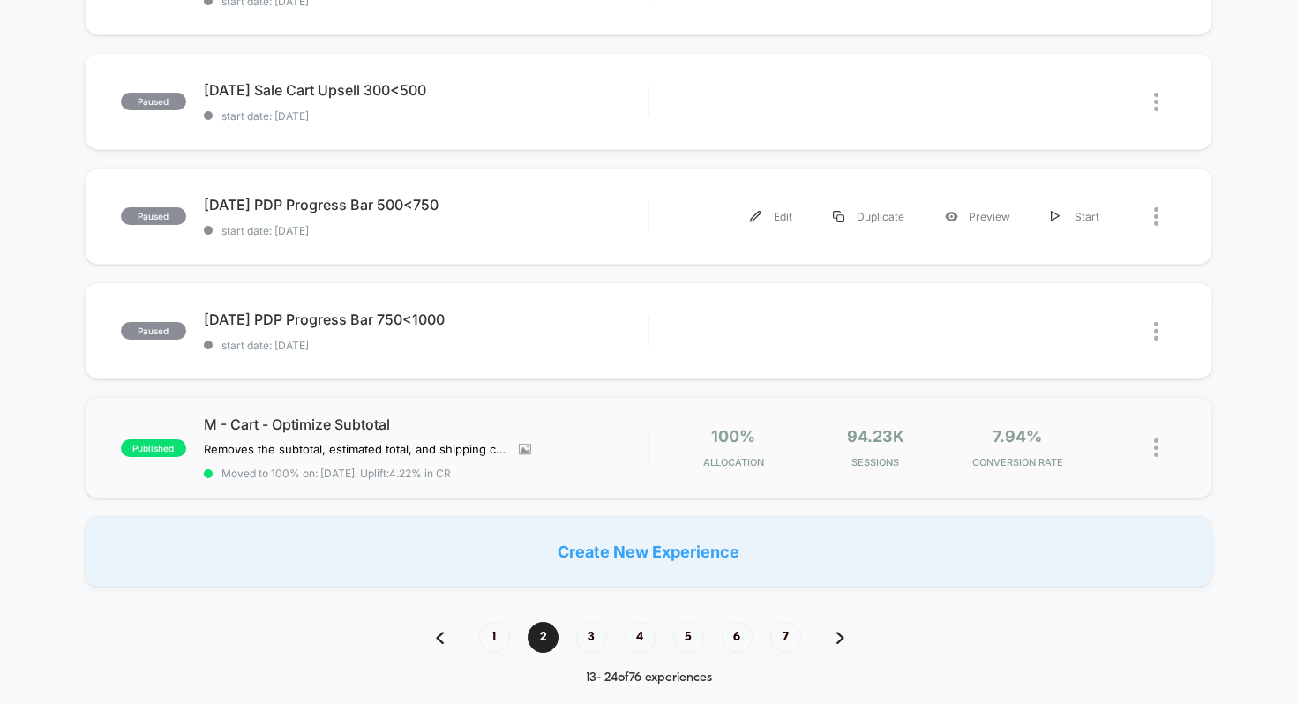
scroll to position [1086, 0]
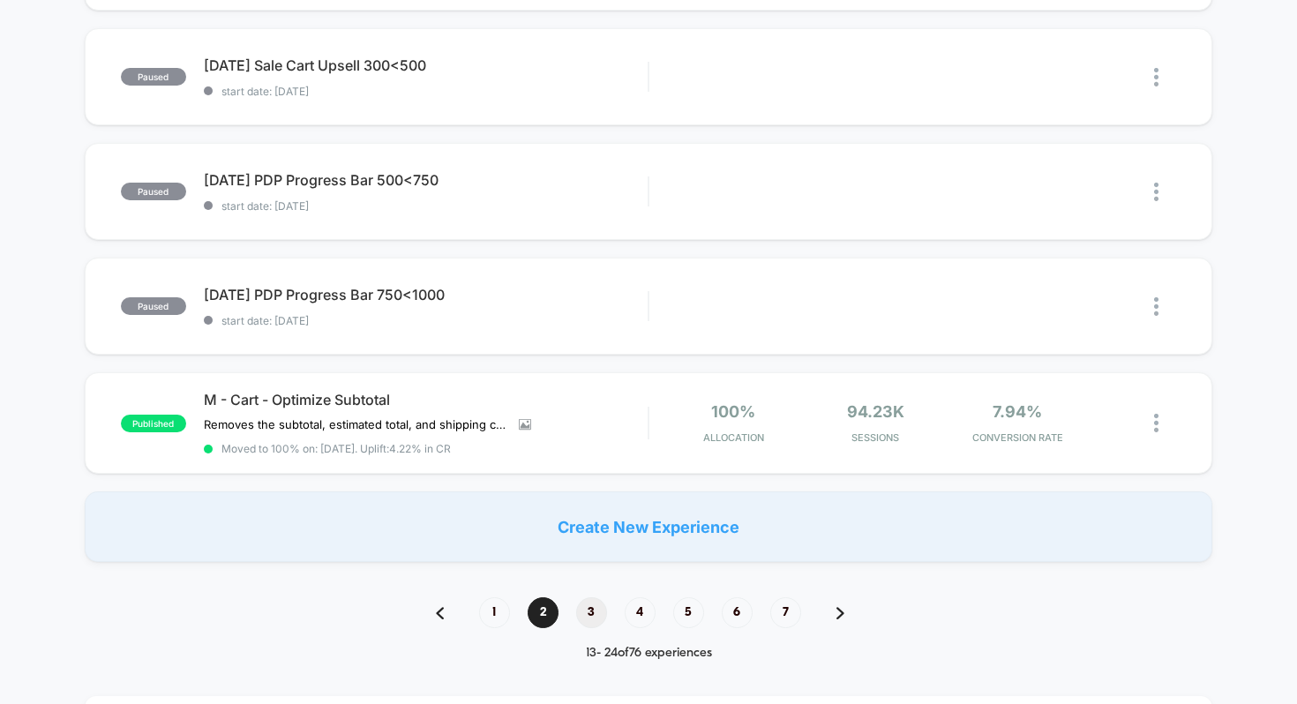
click at [598, 602] on span "3" at bounding box center [591, 612] width 31 height 31
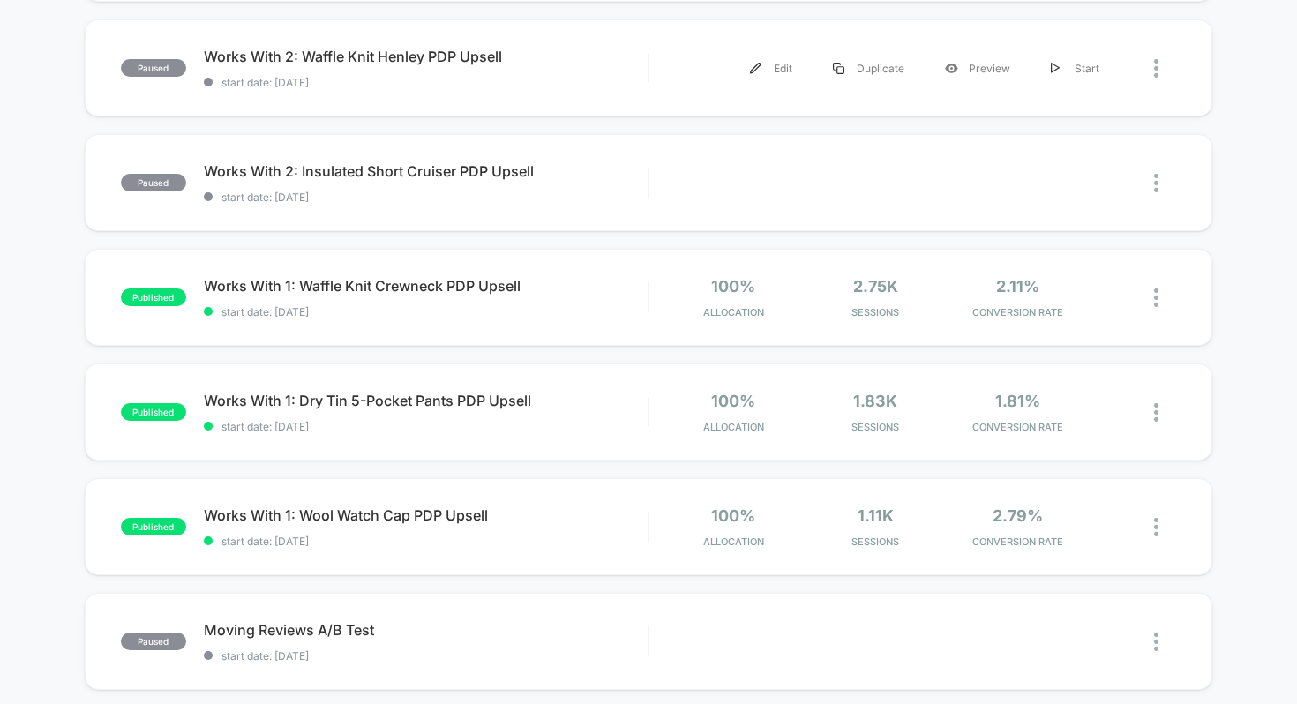
scroll to position [756, 0]
